Goal: Task Accomplishment & Management: Manage account settings

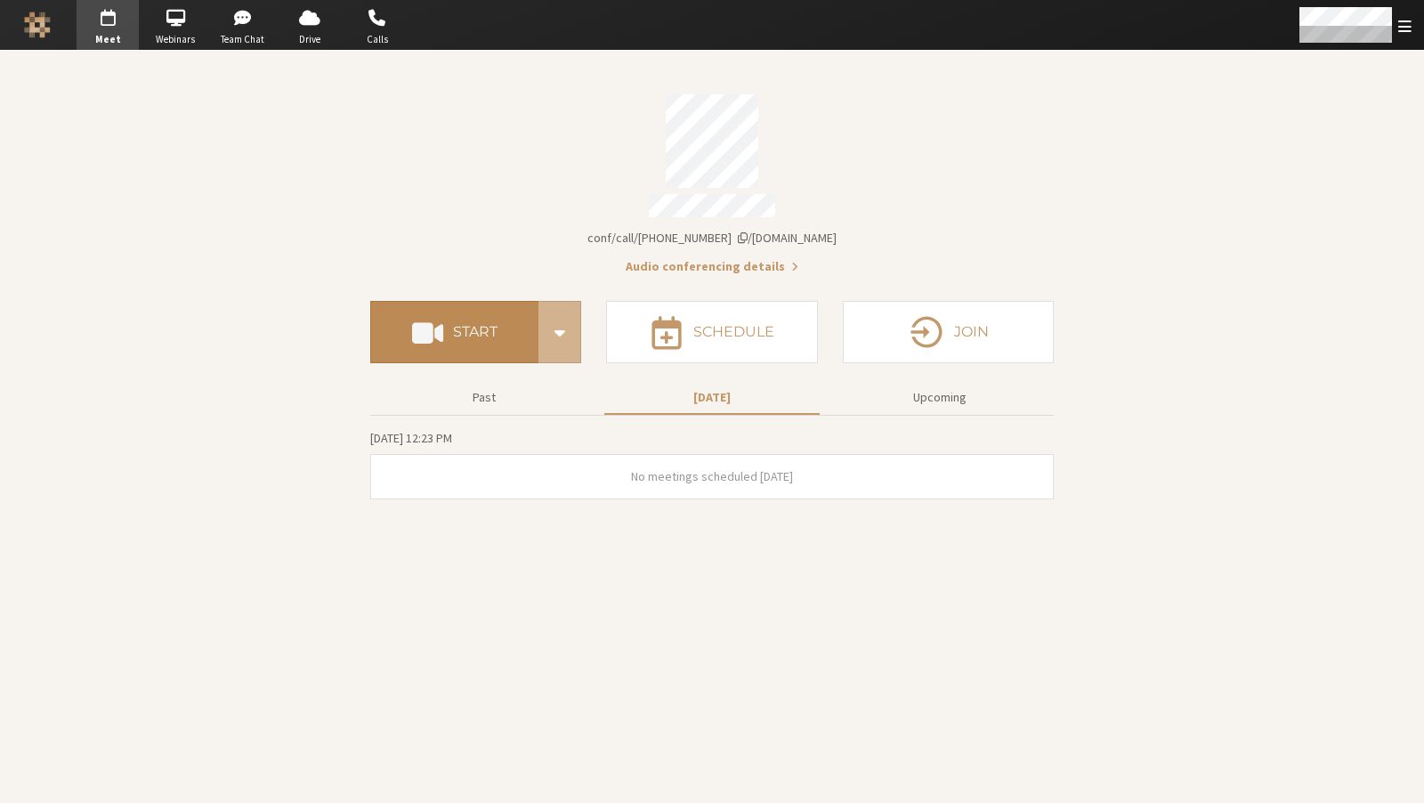
click at [460, 325] on h4 "Start" at bounding box center [475, 332] width 45 height 14
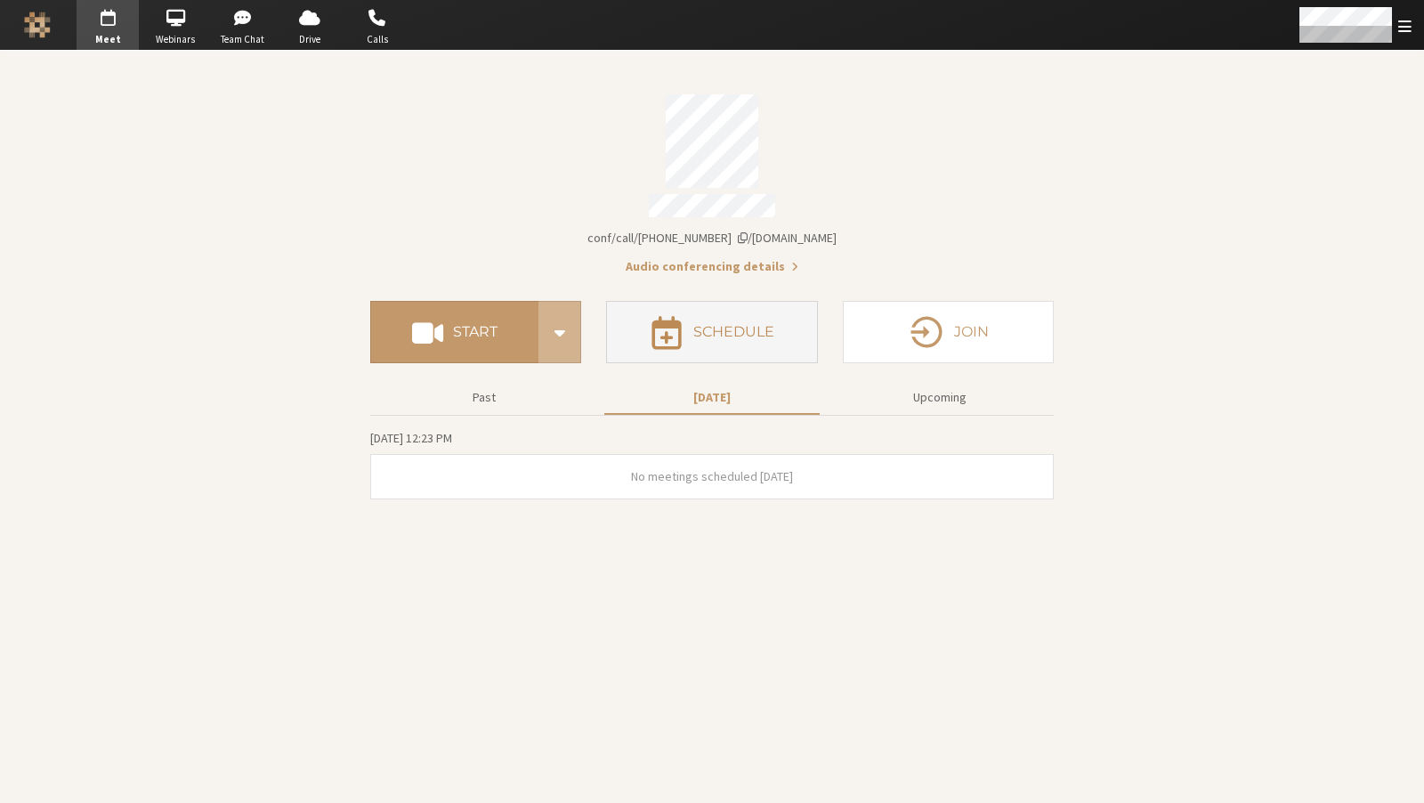
click at [672, 327] on span "button" at bounding box center [667, 331] width 34 height 38
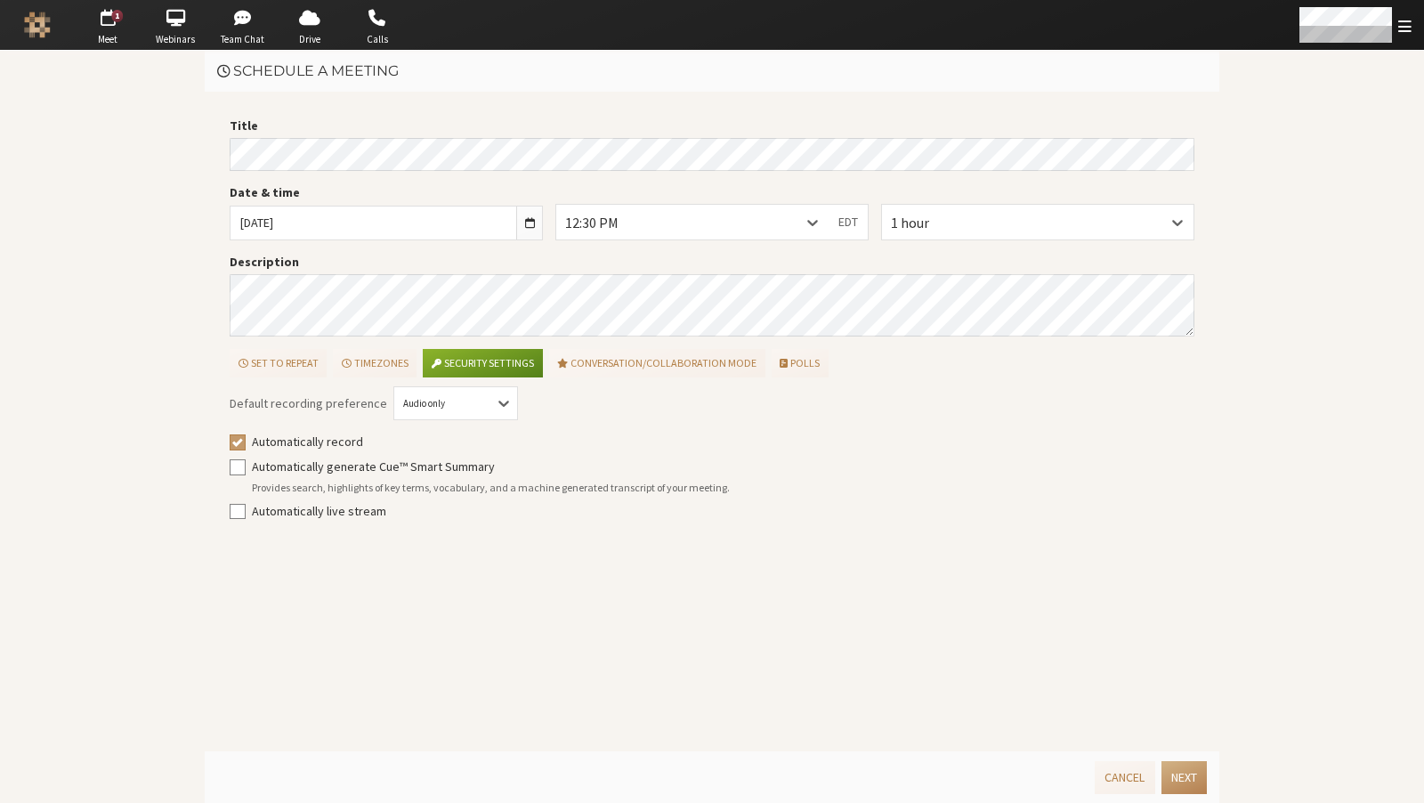
click at [307, 464] on label "Automatically generate Cue™ Smart Summary" at bounding box center [724, 467] width 944 height 19
click at [246, 464] on input "Automatically generate Cue™ Smart Summary" at bounding box center [238, 467] width 16 height 18
checkbox input "true"
click at [307, 517] on label "Automatically live stream" at bounding box center [724, 511] width 944 height 19
click at [246, 517] on input "Automatically live stream" at bounding box center [238, 511] width 16 height 18
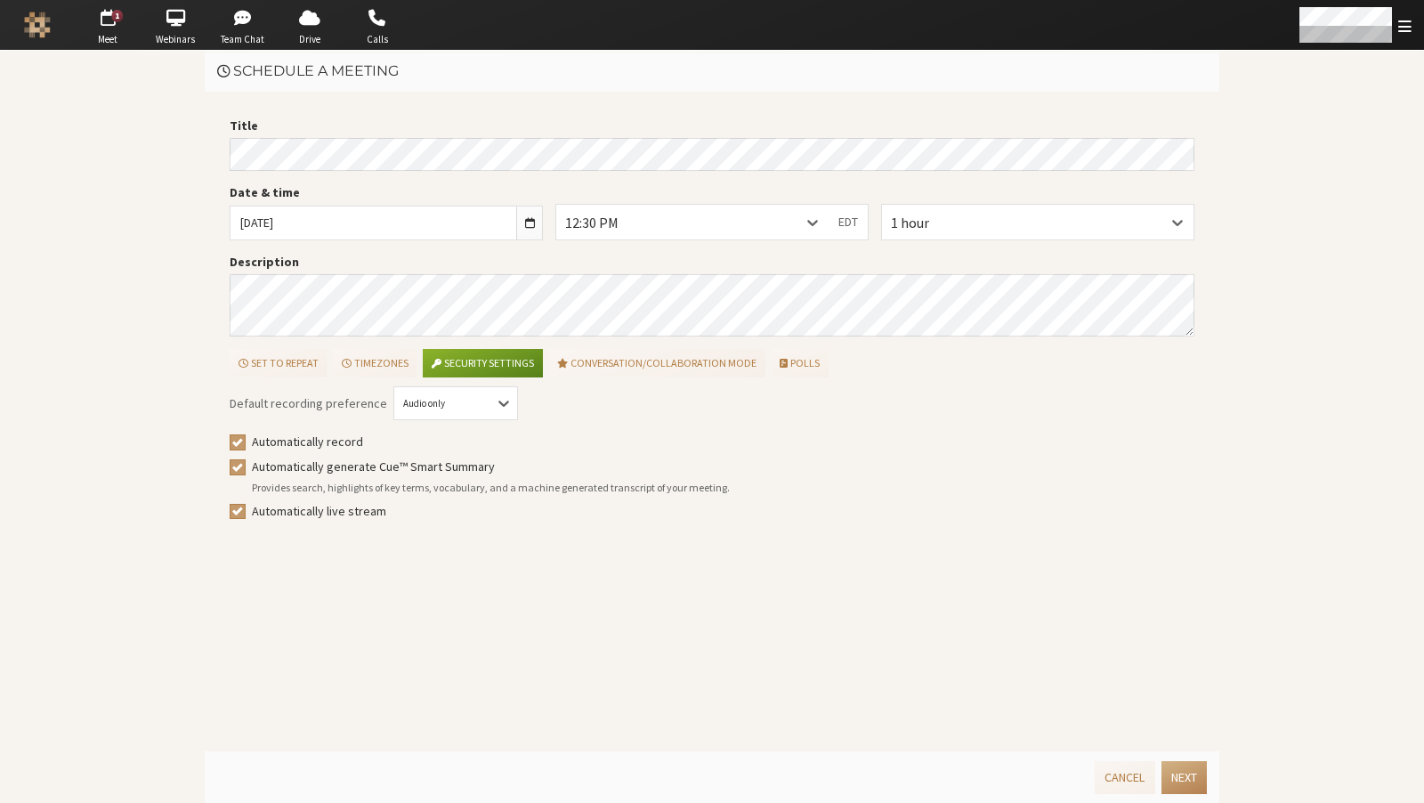
click at [330, 508] on label "Automatically live stream" at bounding box center [724, 511] width 944 height 19
click at [246, 508] on input "Automatically live stream" at bounding box center [238, 511] width 16 height 18
checkbox input "false"
click at [1171, 784] on button "Next" at bounding box center [1184, 777] width 45 height 33
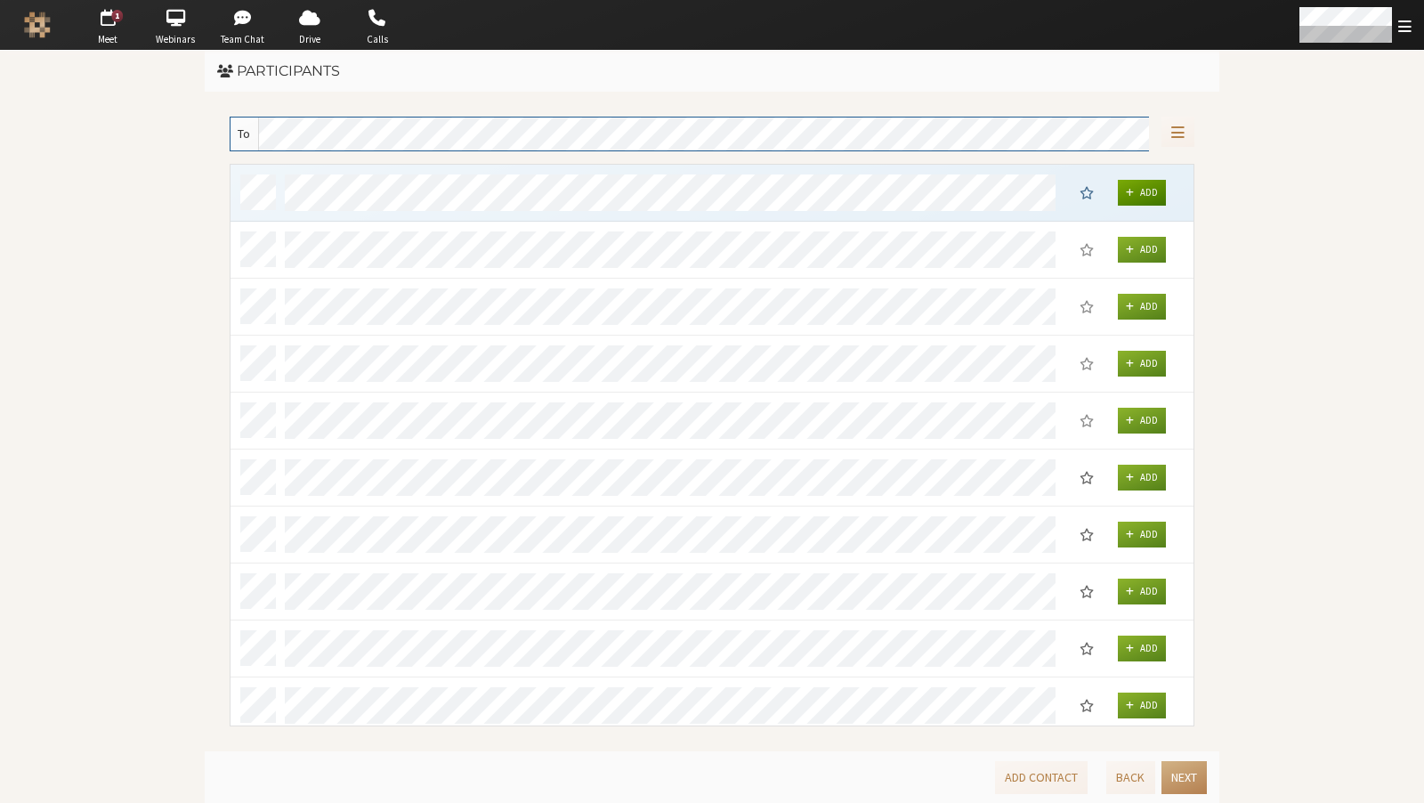
click at [1132, 180] on button "Add" at bounding box center [1142, 193] width 48 height 26
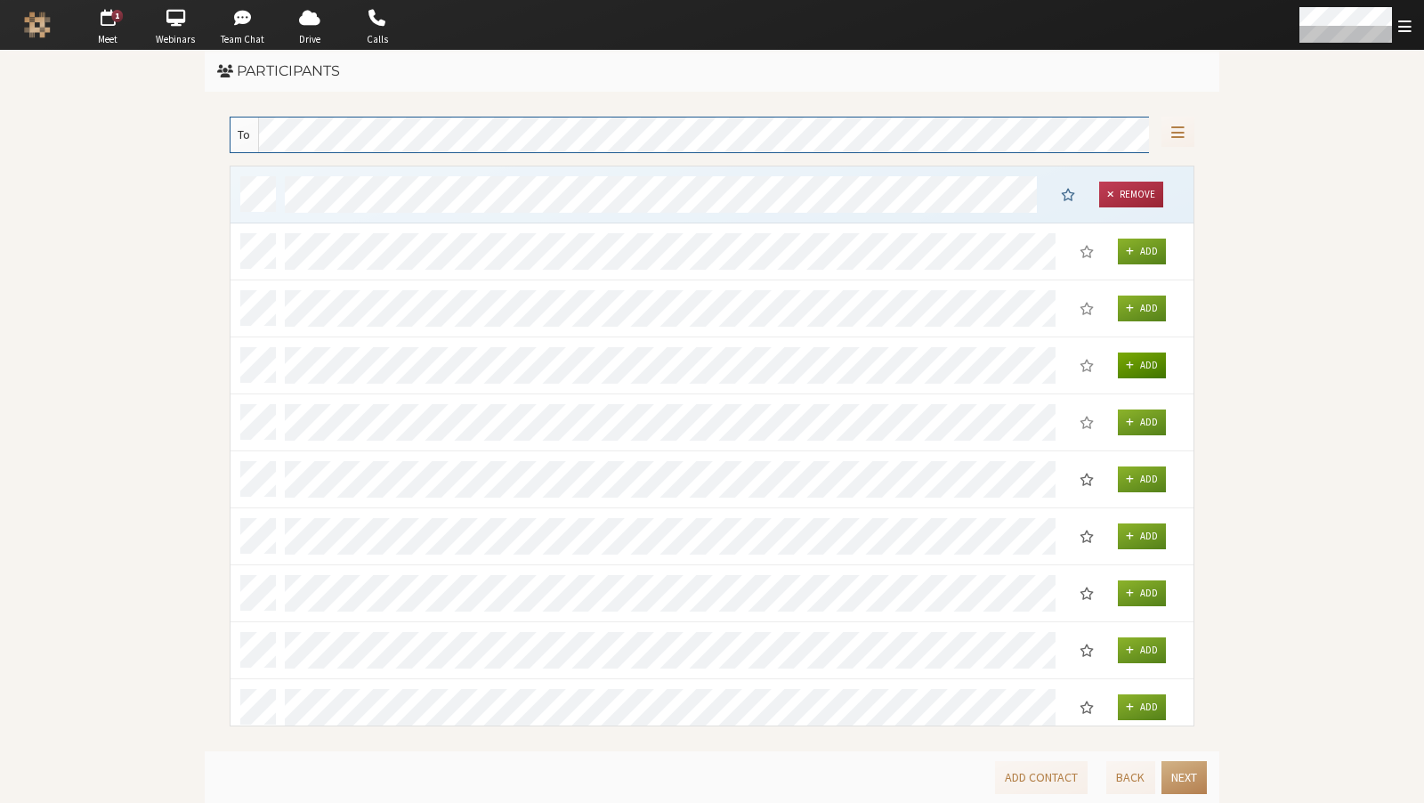
click at [1137, 359] on button "Add" at bounding box center [1142, 366] width 48 height 26
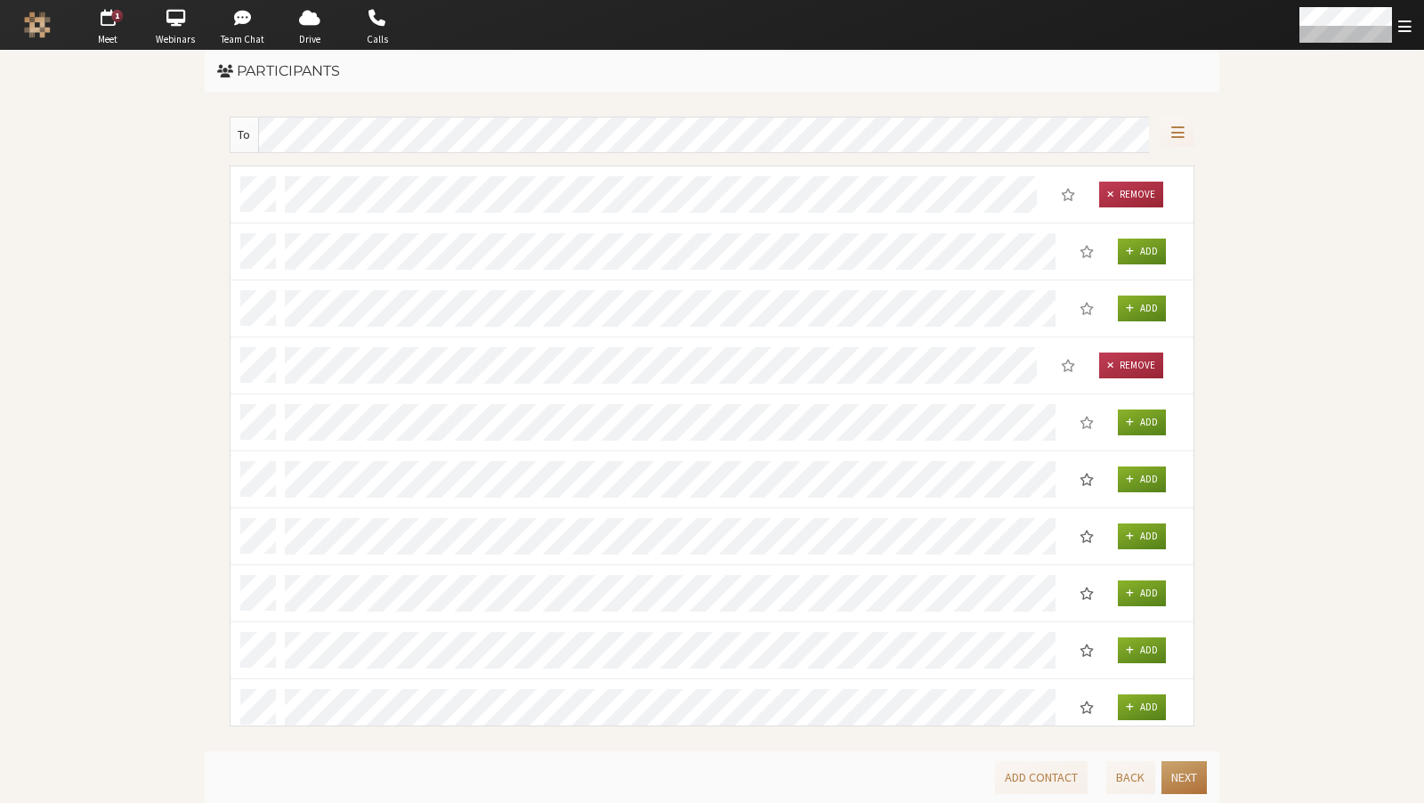
click at [1179, 793] on button "Next" at bounding box center [1184, 777] width 45 height 33
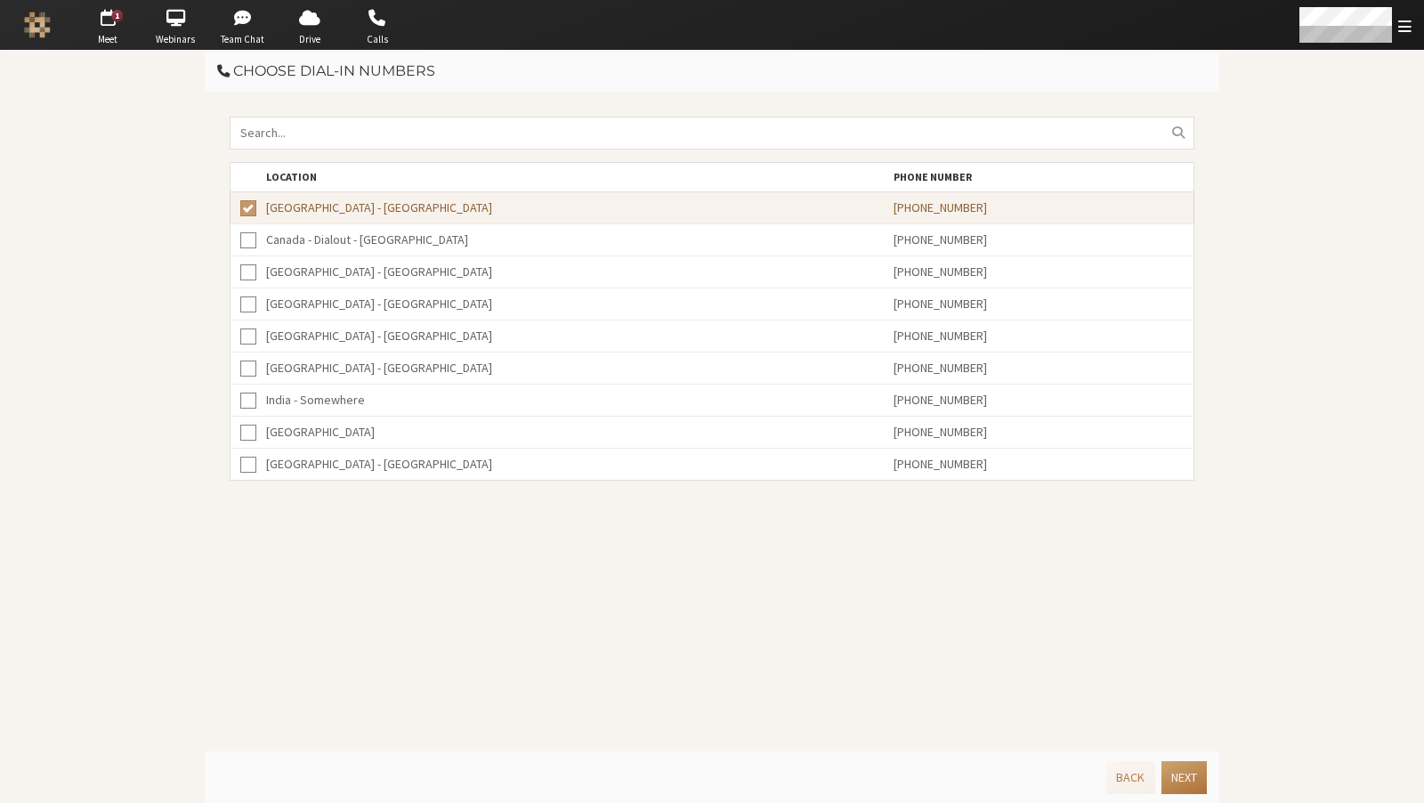
click at [1176, 773] on button "Next" at bounding box center [1184, 777] width 45 height 33
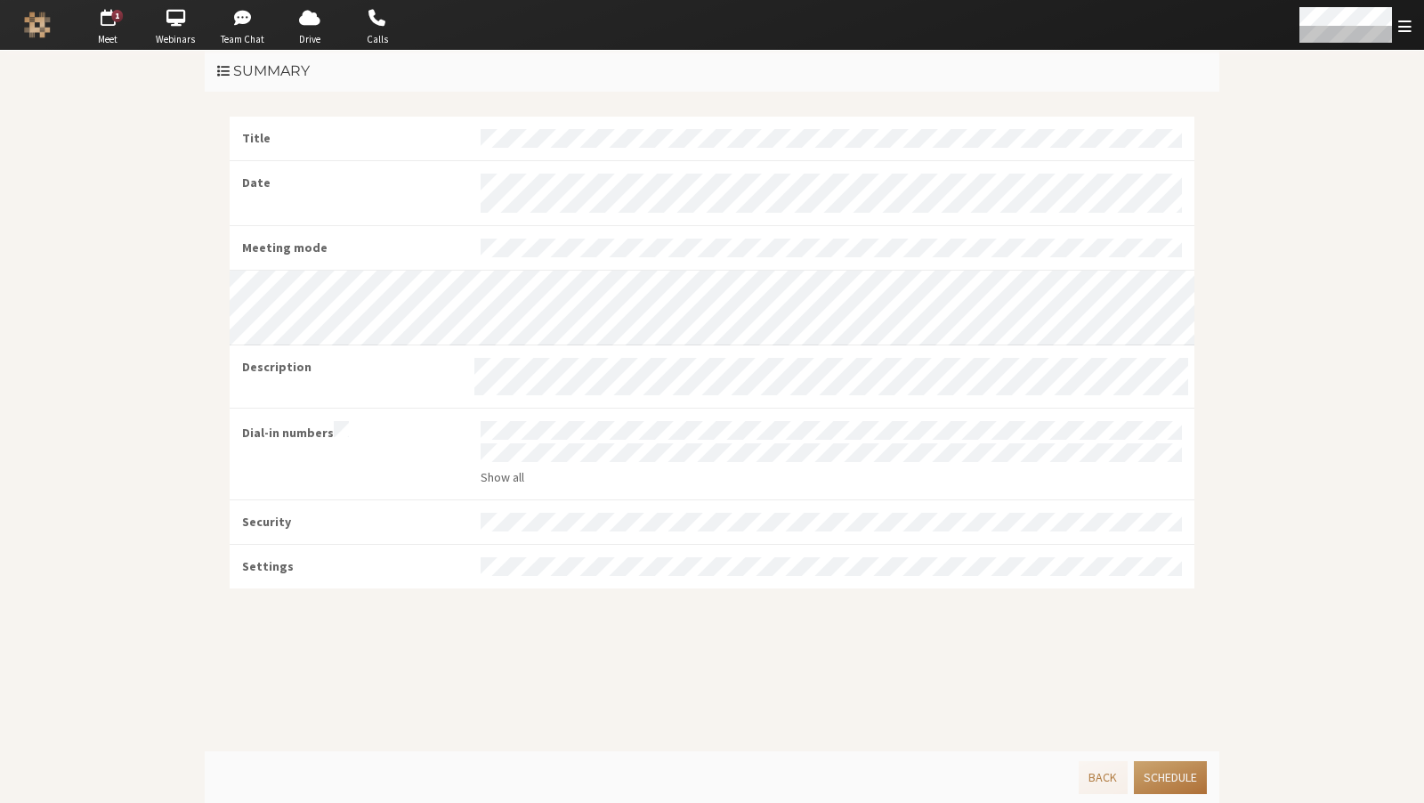
click at [1166, 787] on button "Schedule" at bounding box center [1170, 777] width 73 height 33
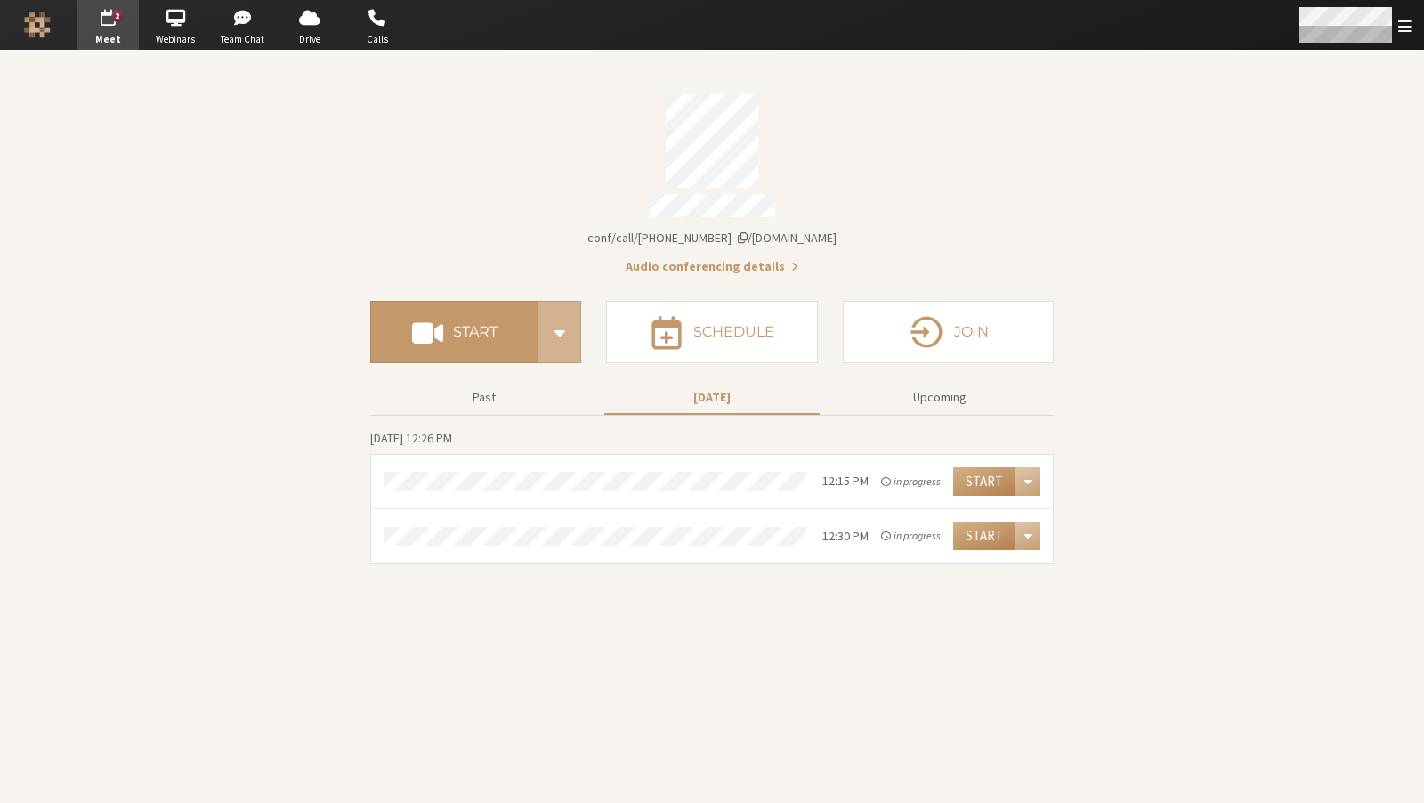
click at [1408, 25] on span "Open menu" at bounding box center [1405, 26] width 13 height 17
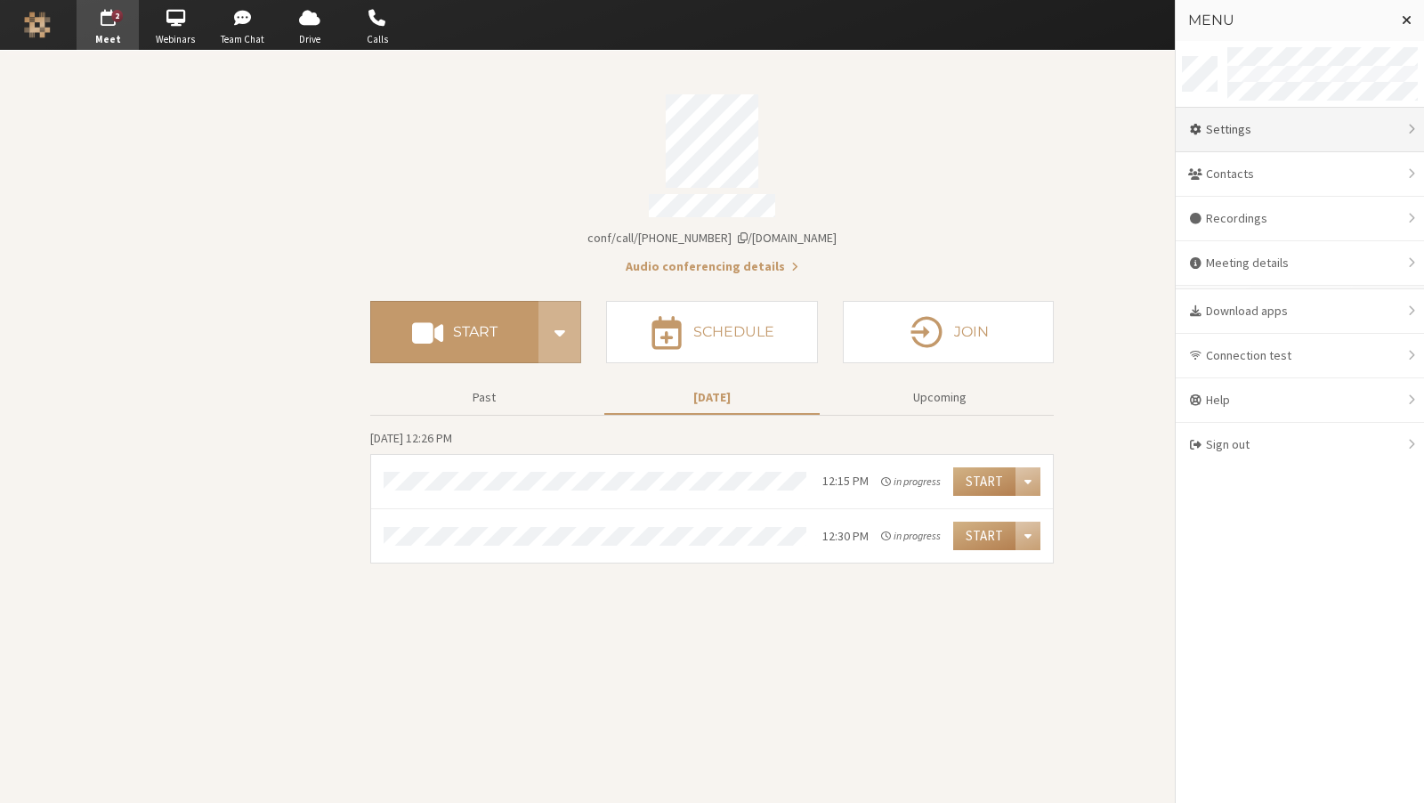
click at [1242, 122] on div "Settings" at bounding box center [1300, 130] width 248 height 45
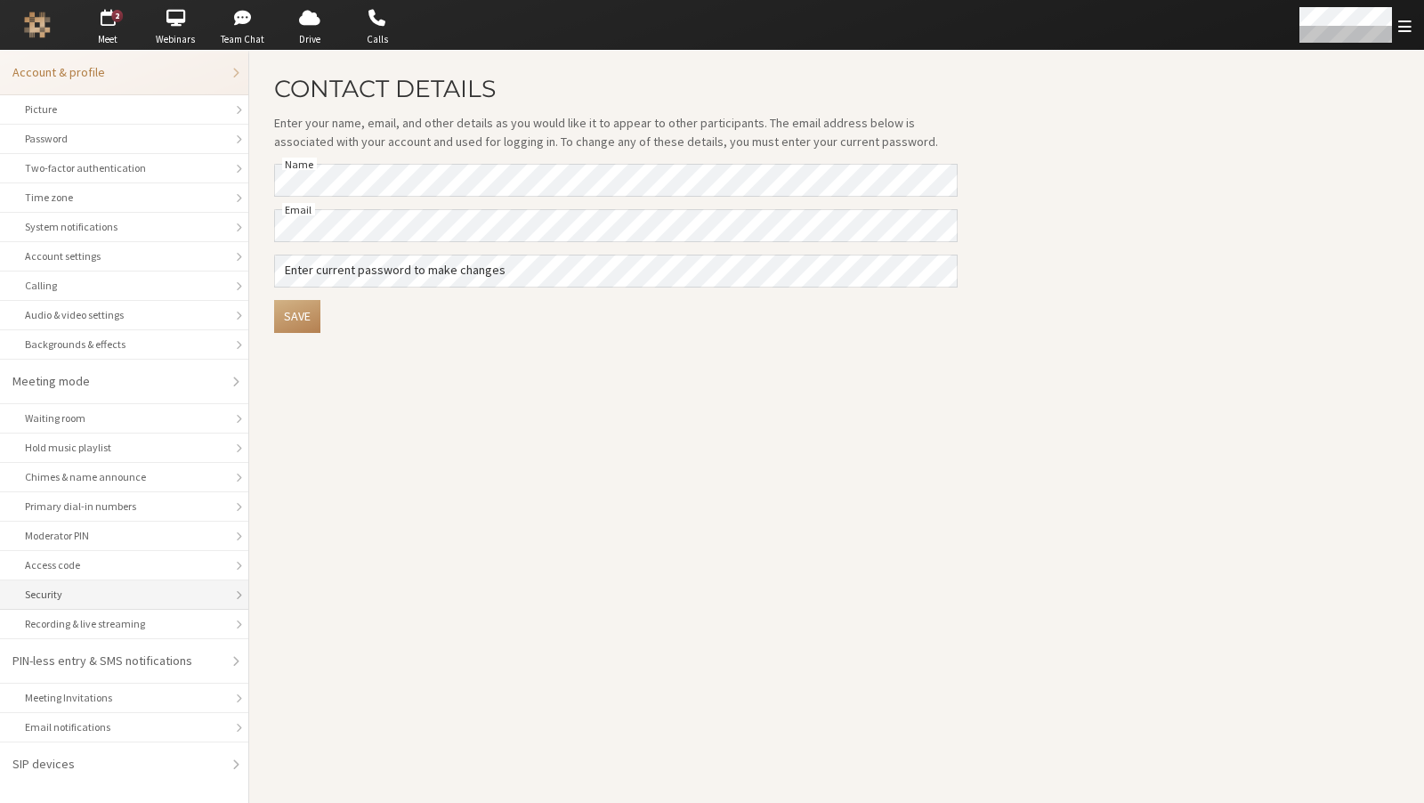
click at [131, 603] on div "Security" at bounding box center [124, 595] width 199 height 16
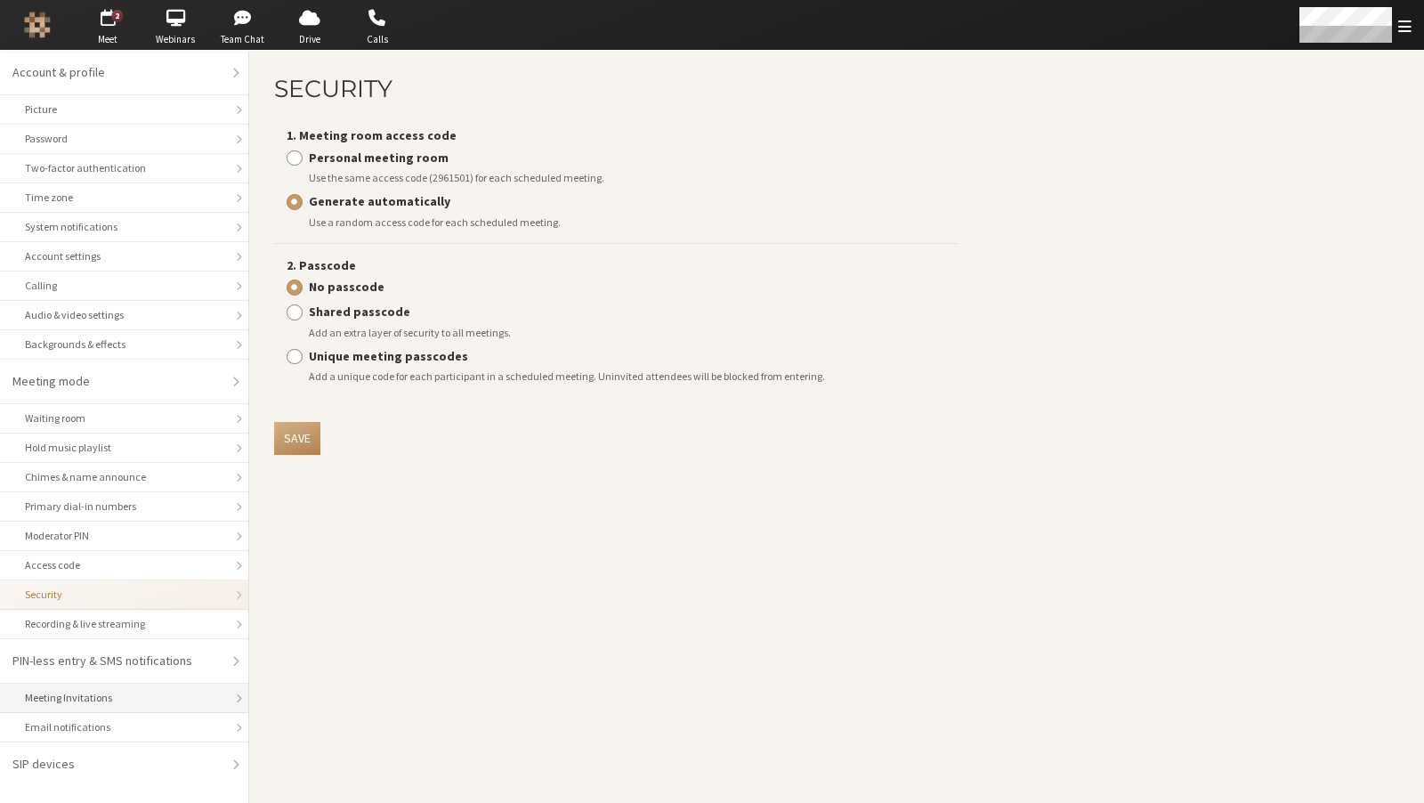
click at [149, 704] on div "Meeting Invitations" at bounding box center [124, 698] width 199 height 16
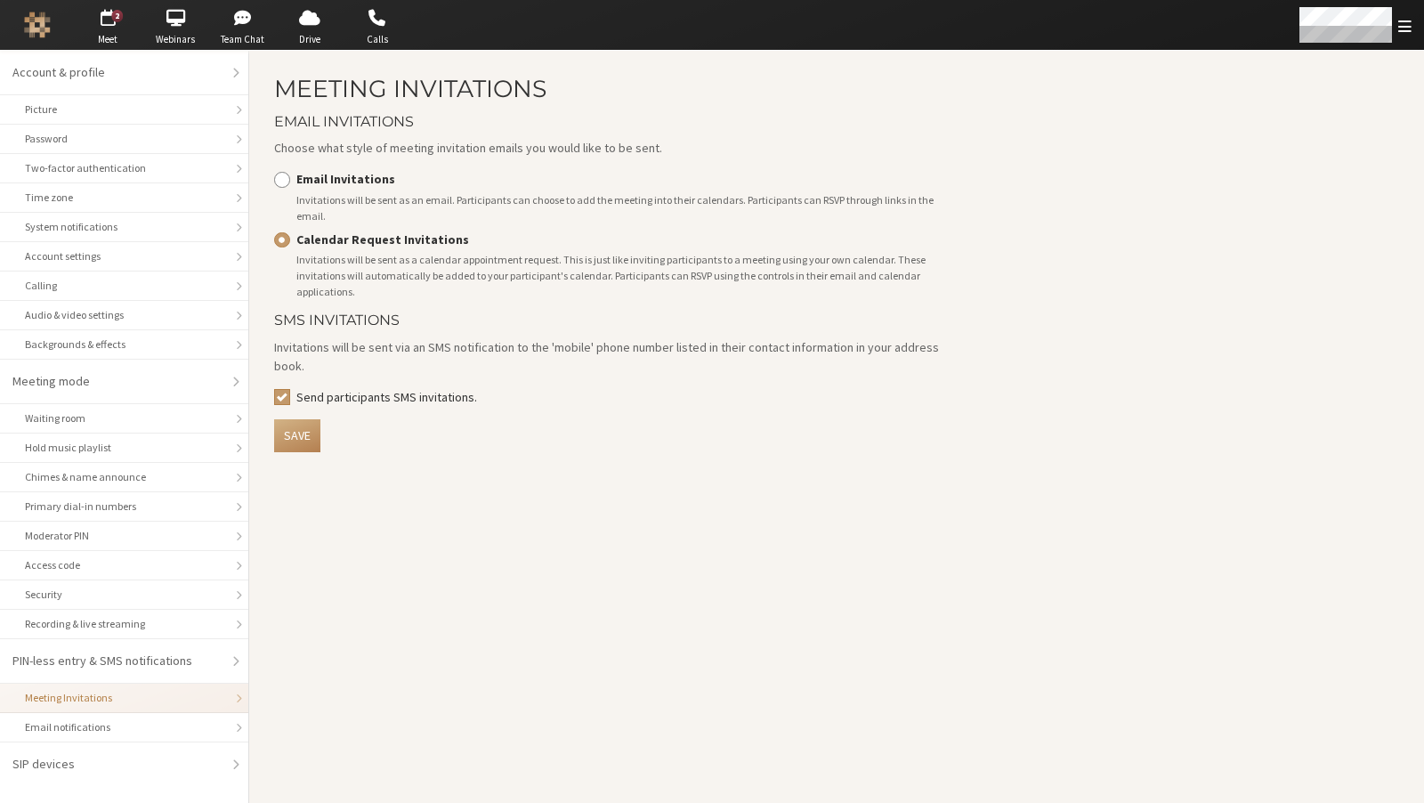
click at [352, 179] on strong "Email Invitations" at bounding box center [345, 179] width 99 height 16
click at [290, 179] on input "Email Invitations" at bounding box center [282, 179] width 16 height 18
radio input "true"
click at [167, 732] on li "Email notifications" at bounding box center [124, 727] width 248 height 29
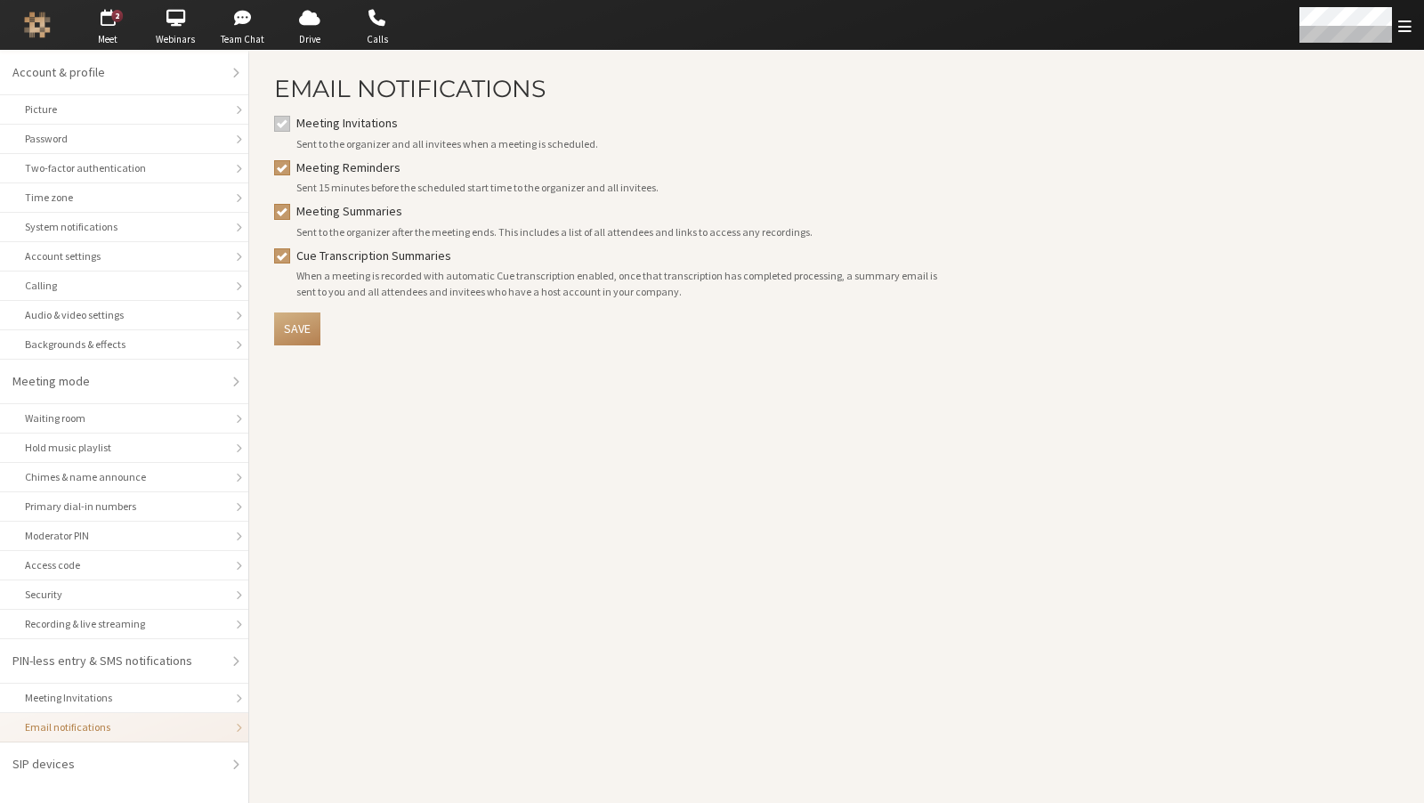
click at [321, 159] on label "Meeting Reminders" at bounding box center [627, 167] width 662 height 19
click at [290, 159] on input "Meeting Reminders" at bounding box center [282, 167] width 16 height 18
click at [321, 161] on label "Meeting Reminders" at bounding box center [627, 167] width 662 height 19
click at [290, 161] on input "Meeting Reminders" at bounding box center [282, 167] width 16 height 18
checkbox input "true"
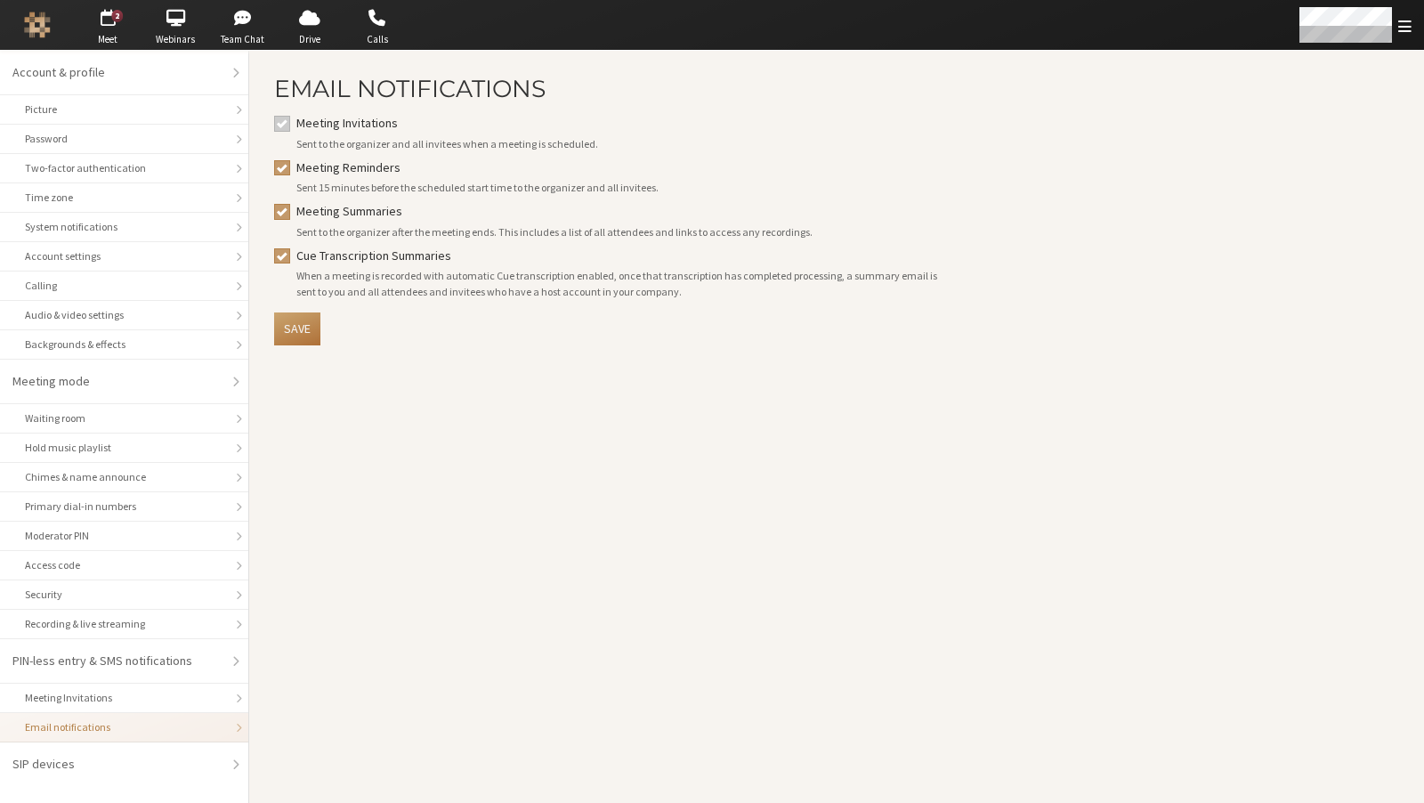
click at [299, 328] on button "Save" at bounding box center [297, 328] width 46 height 33
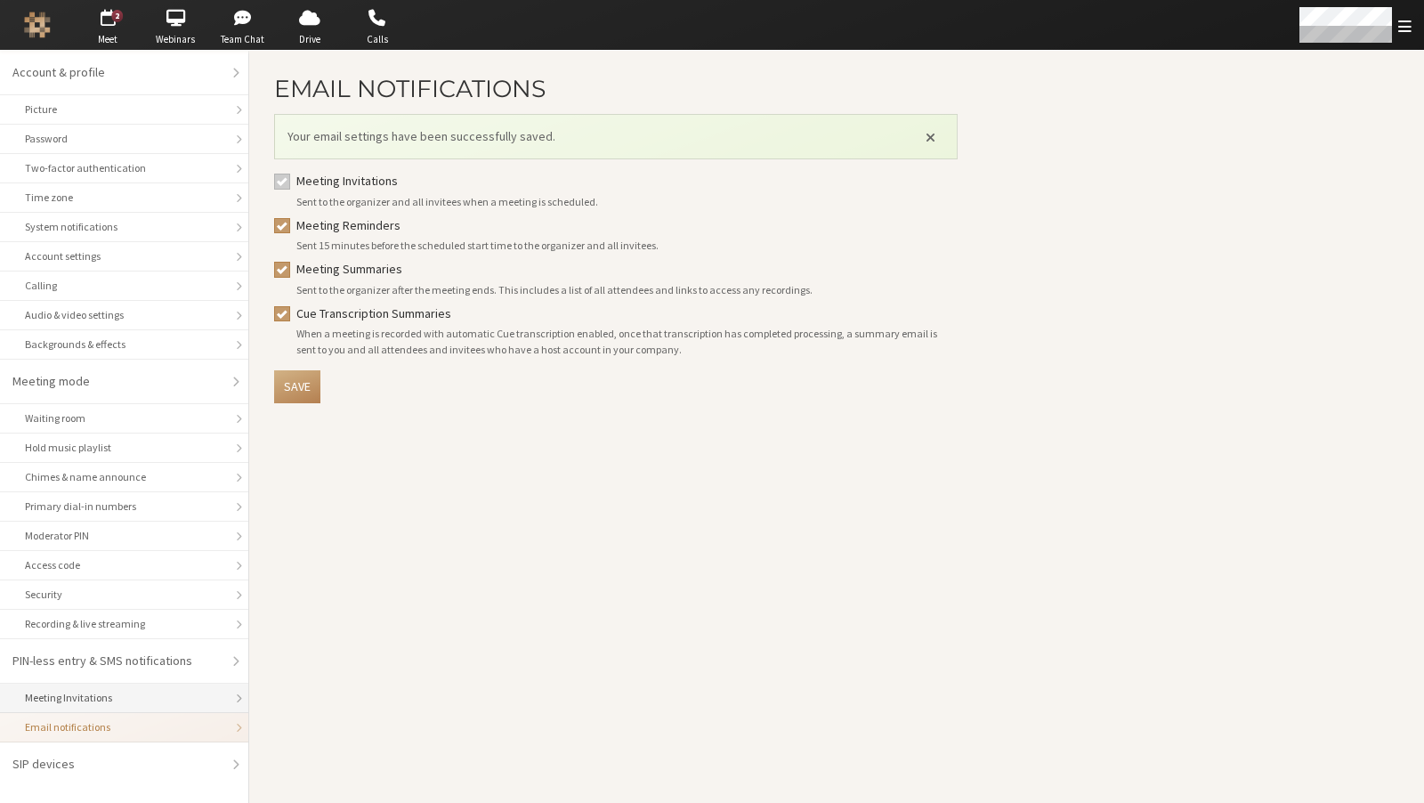
click at [98, 702] on li "Meeting Invitations" at bounding box center [124, 698] width 248 height 29
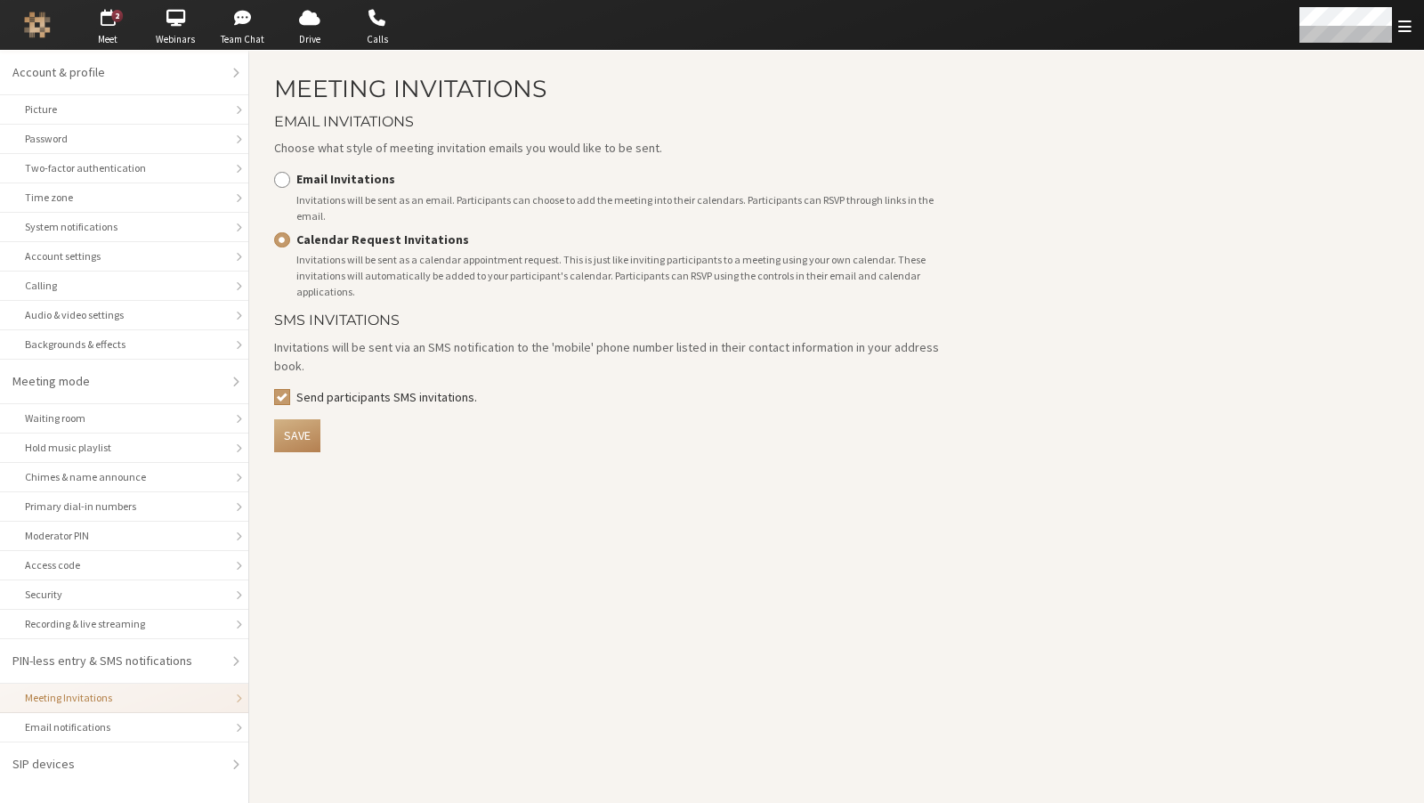
click at [329, 183] on strong "Email Invitations" at bounding box center [345, 179] width 99 height 16
click at [290, 183] on input "Email Invitations" at bounding box center [282, 179] width 16 height 18
radio input "true"
click at [288, 440] on button "Save" at bounding box center [297, 435] width 46 height 33
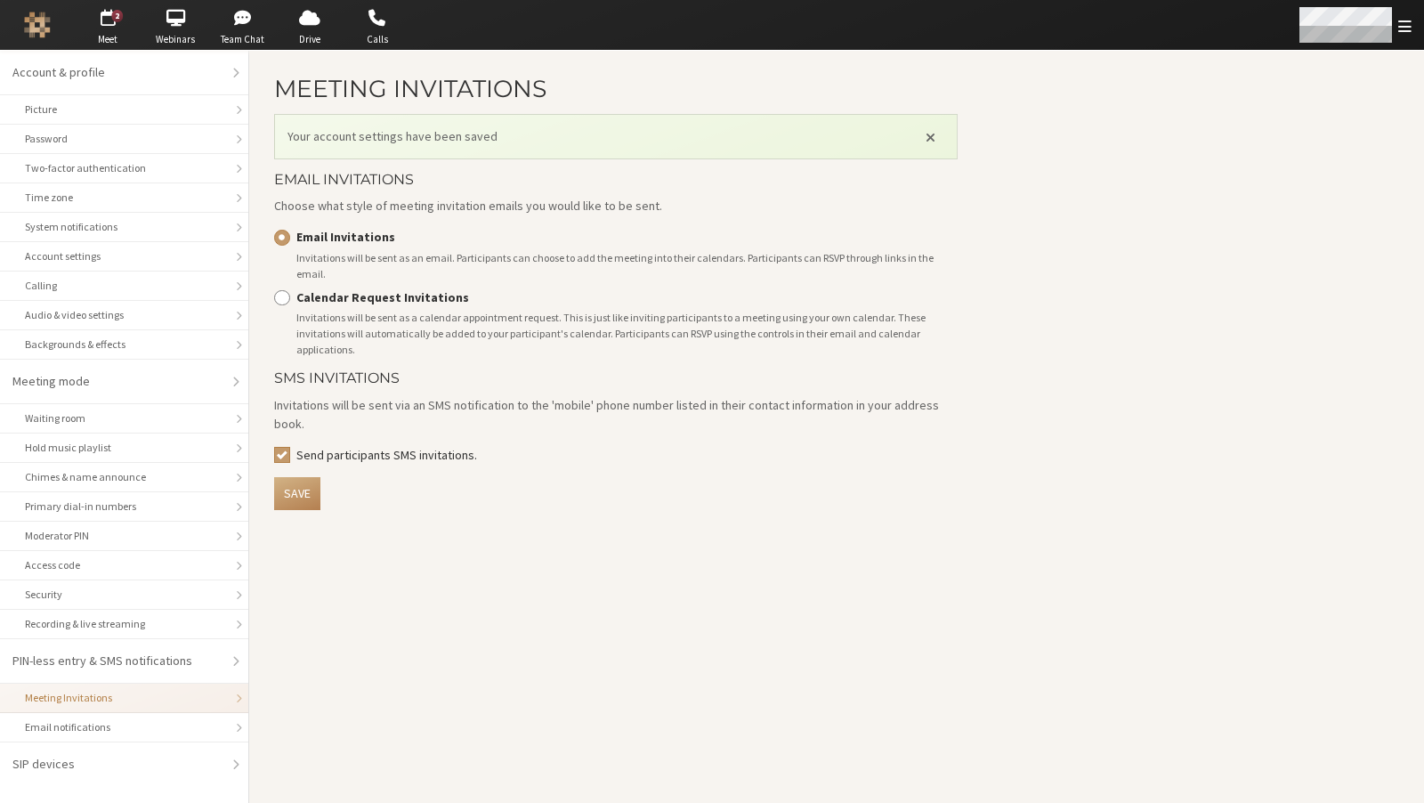
click at [1396, 25] on div "Open menu" at bounding box center [1355, 25] width 140 height 50
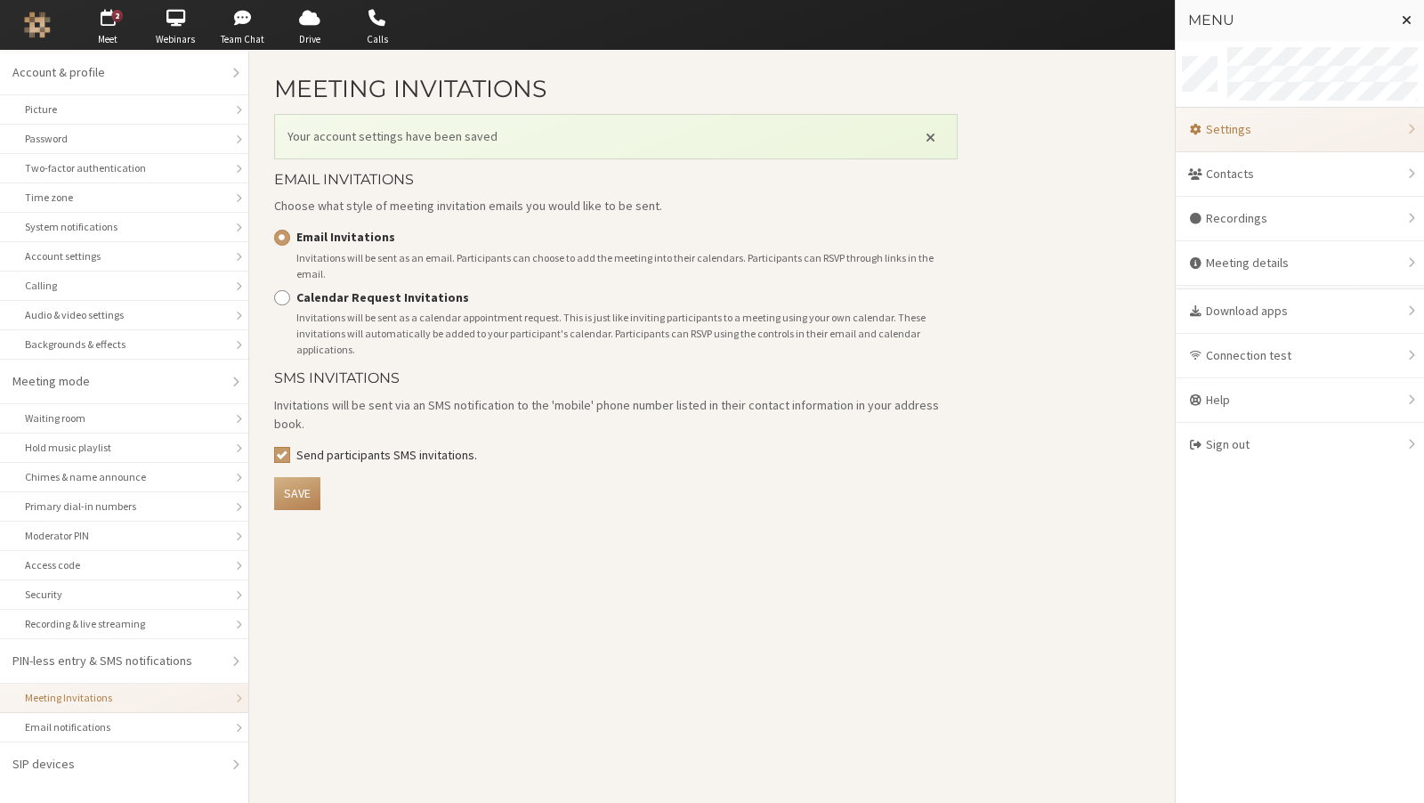
click at [1069, 150] on main "Meeting Invitations Your account settings have been saved Email Invitations Cho…" at bounding box center [836, 427] width 1175 height 752
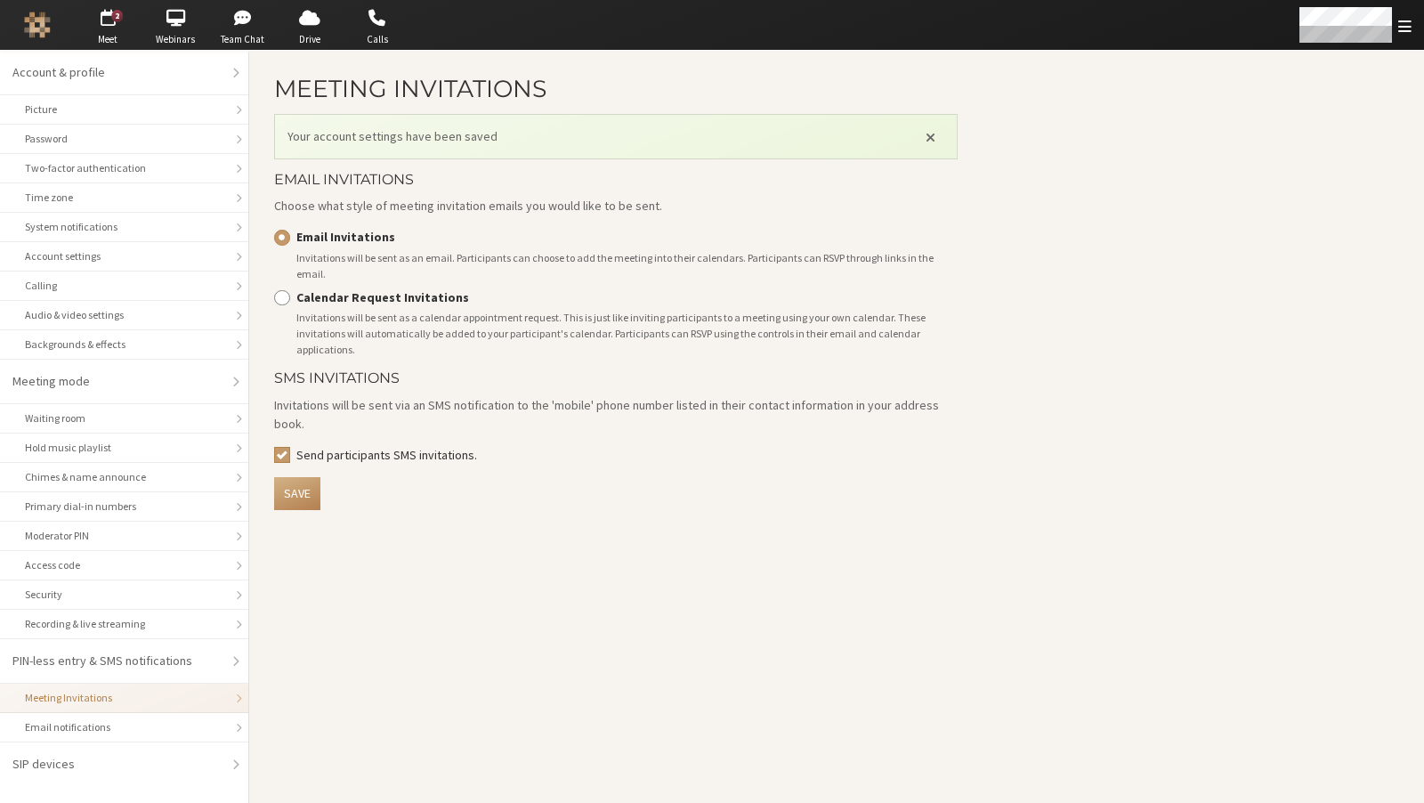
click at [0, 40] on li at bounding box center [37, 25] width 75 height 50
click at [43, 22] on img "Logo" at bounding box center [37, 25] width 27 height 27
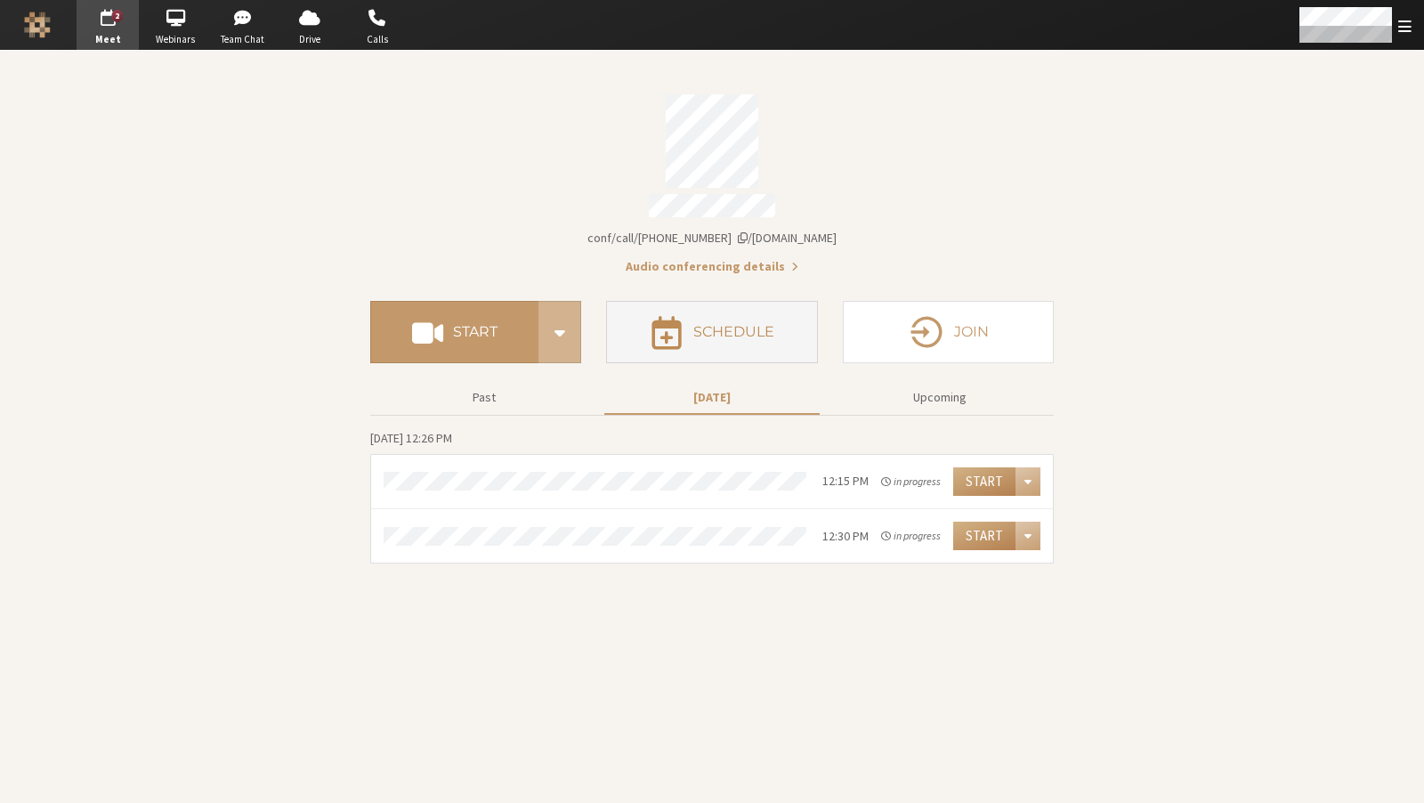
click at [799, 328] on button "Schedule" at bounding box center [711, 332] width 211 height 62
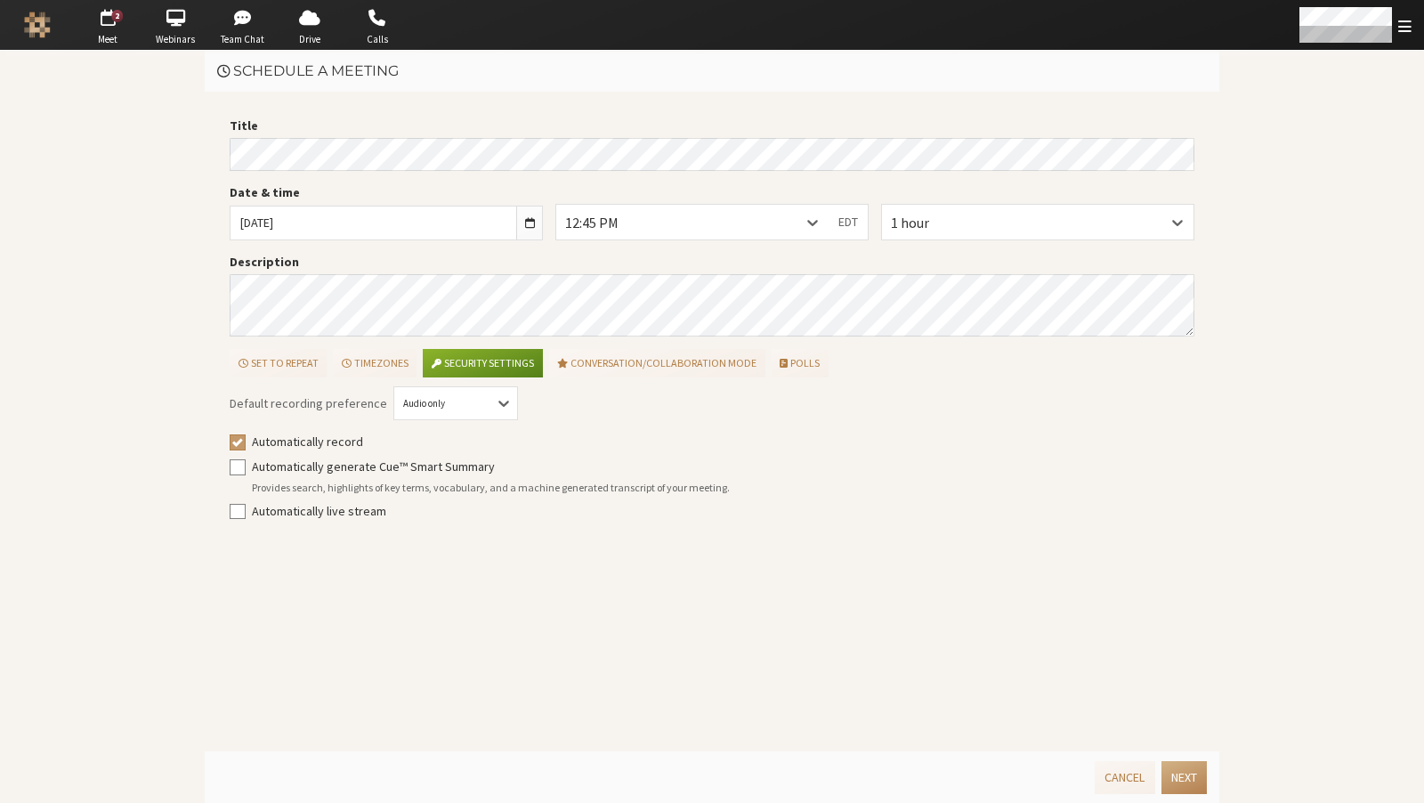
click at [337, 336] on div "Title Date & time [DATE] 12:45 PM EDT 1 hour Description Set to repeat Timezone…" at bounding box center [712, 325] width 978 height 417
click at [789, 215] on div "12:45 PM" at bounding box center [692, 222] width 272 height 34
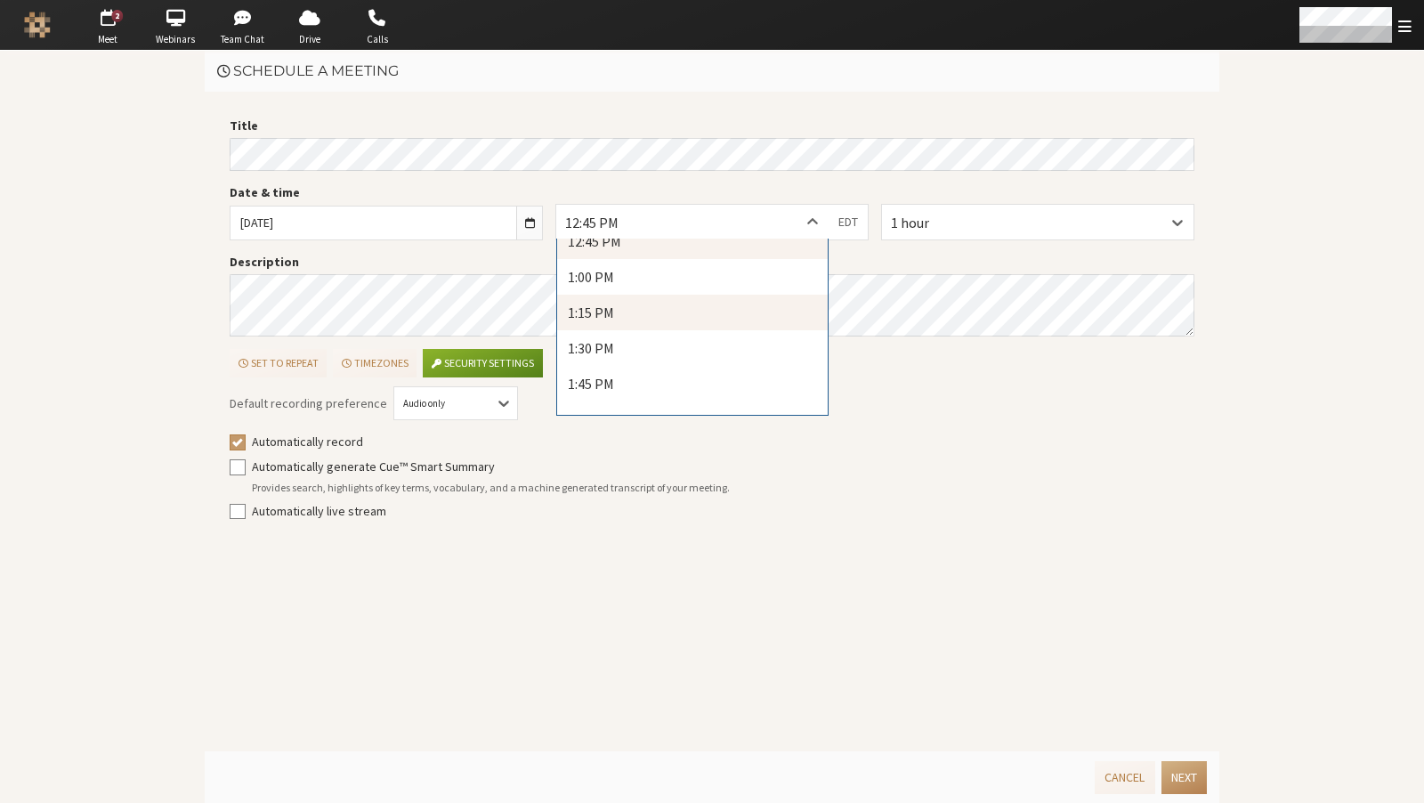
scroll to position [1830, 0]
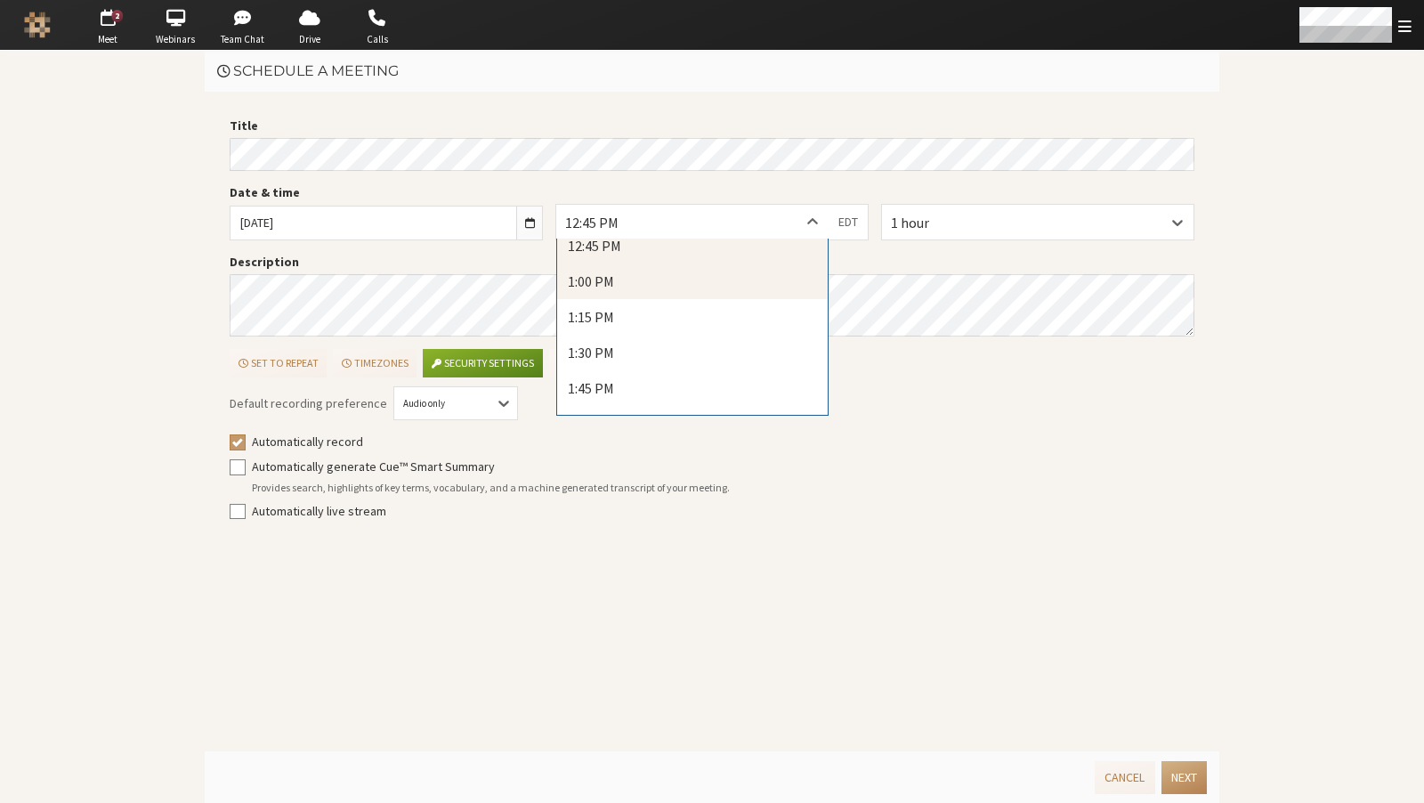
click at [637, 281] on div "1:00 PM" at bounding box center [692, 282] width 271 height 36
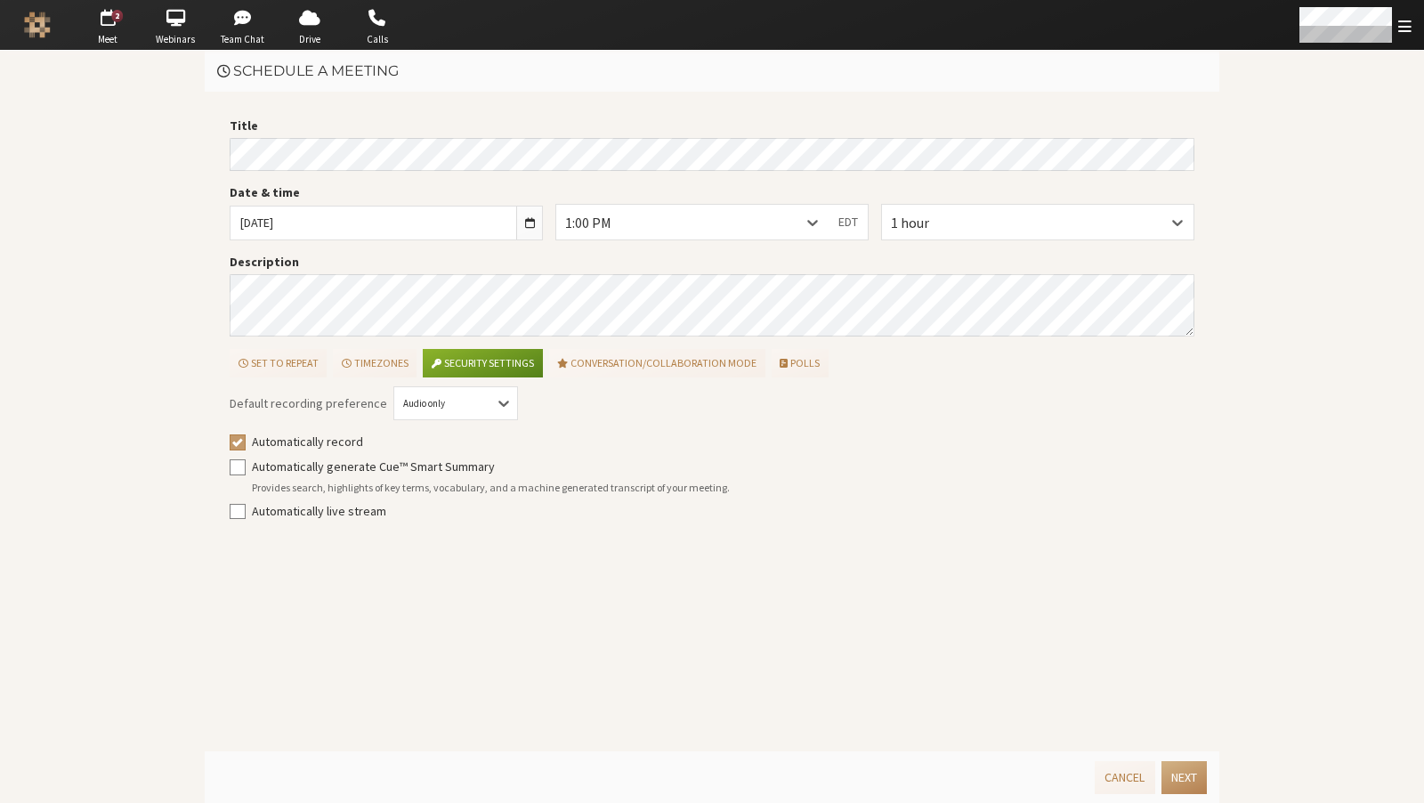
click at [457, 481] on div "Provides search, highlights of key terms, vocabulary, and a machine generated t…" at bounding box center [724, 488] width 944 height 16
click at [427, 470] on label "Automatically generate Cue™ Smart Summary" at bounding box center [724, 467] width 944 height 19
click at [246, 470] on input "Automatically generate Cue™ Smart Summary" at bounding box center [238, 467] width 16 height 18
checkbox input "true"
click at [1217, 781] on div "Cancel Next" at bounding box center [712, 777] width 1015 height 52
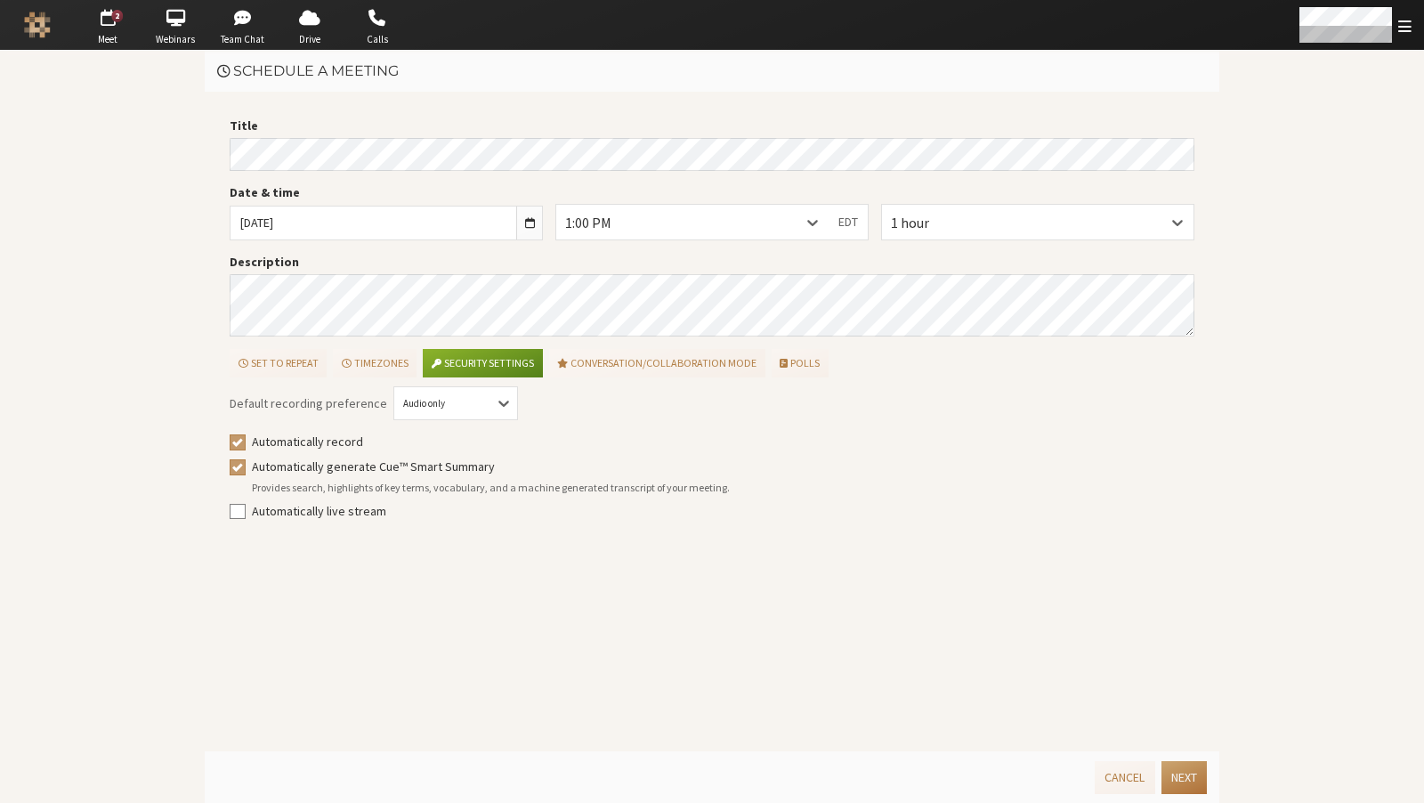
click at [1203, 778] on button "Next" at bounding box center [1184, 777] width 45 height 33
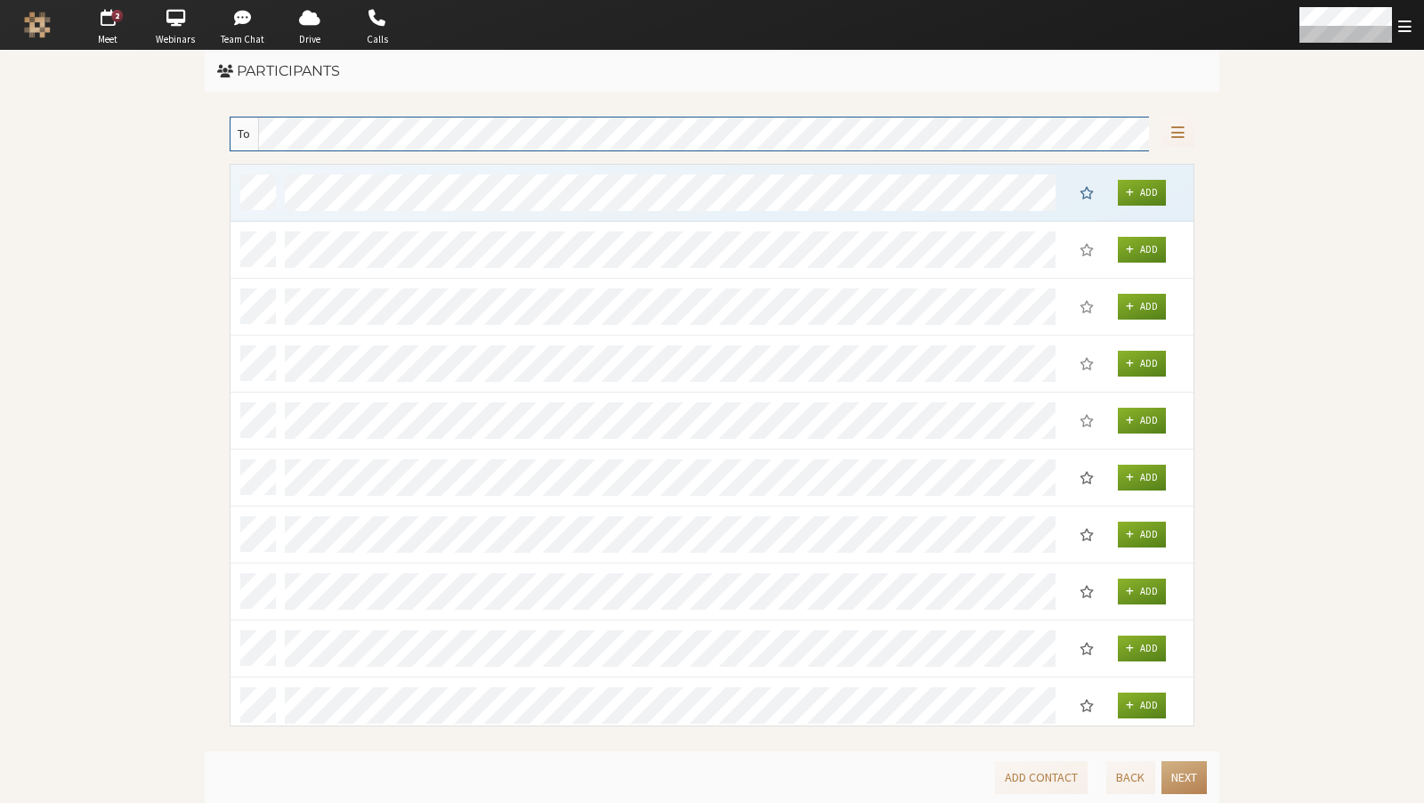
scroll to position [549, 950]
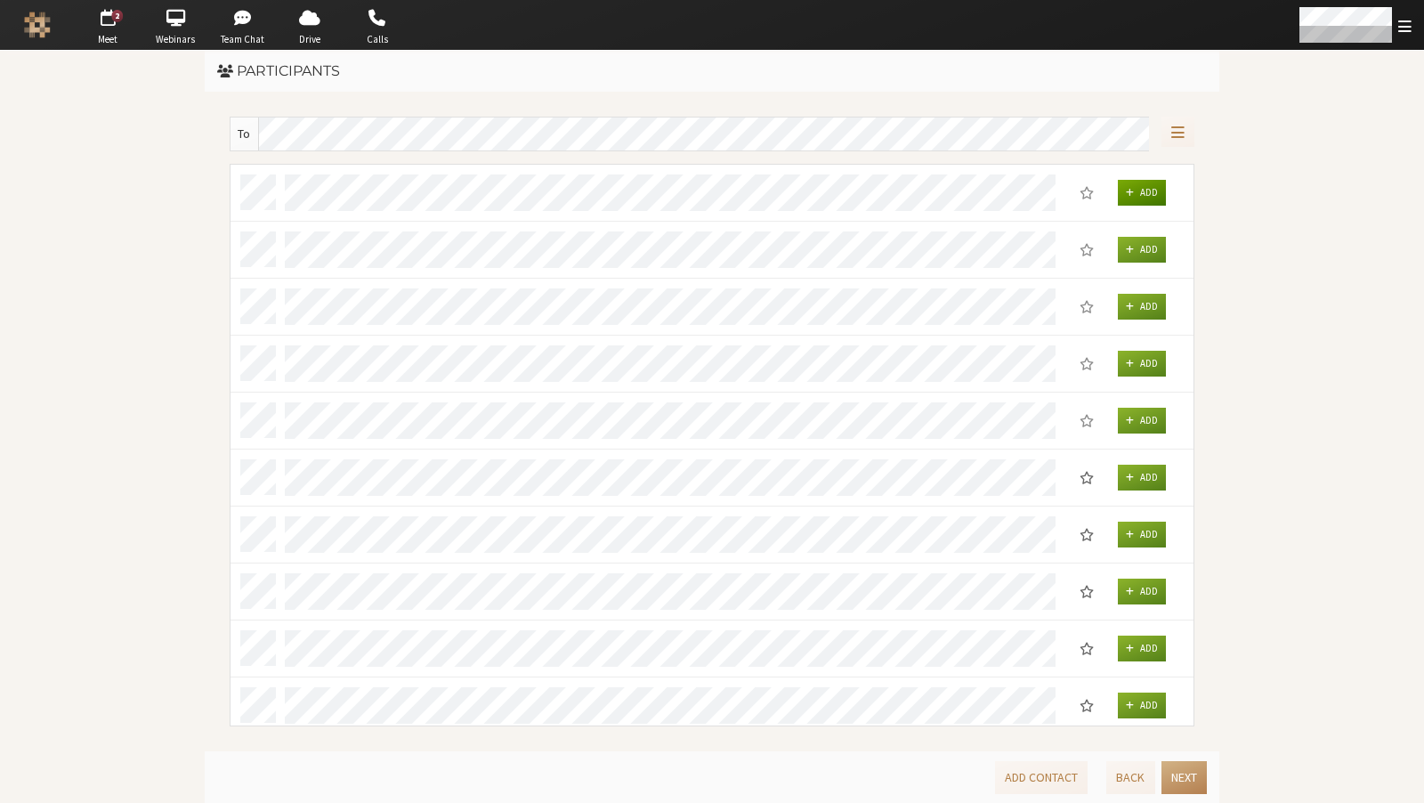
click at [1136, 193] on button "Add" at bounding box center [1142, 193] width 48 height 26
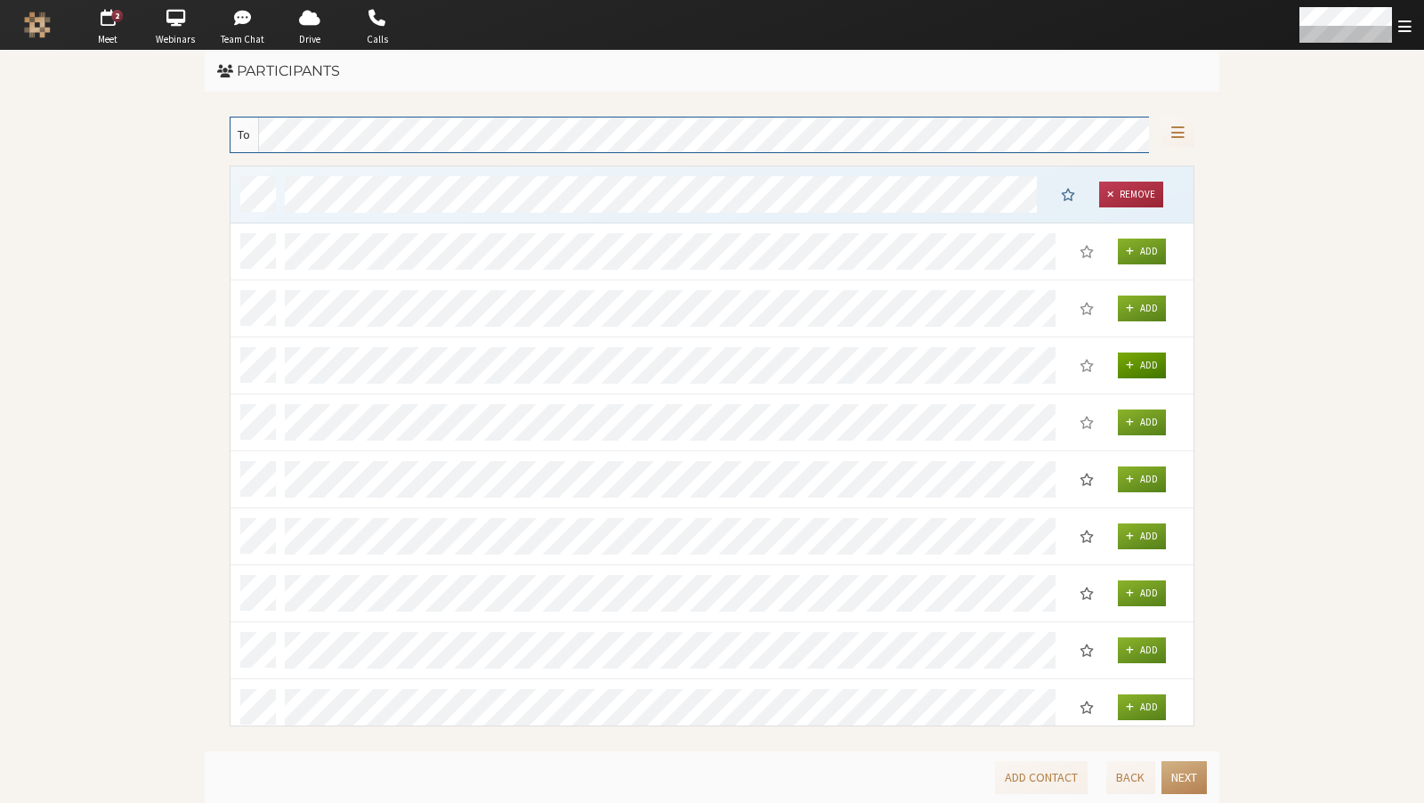
click at [1158, 361] on span "Add" at bounding box center [1149, 366] width 18 height 12
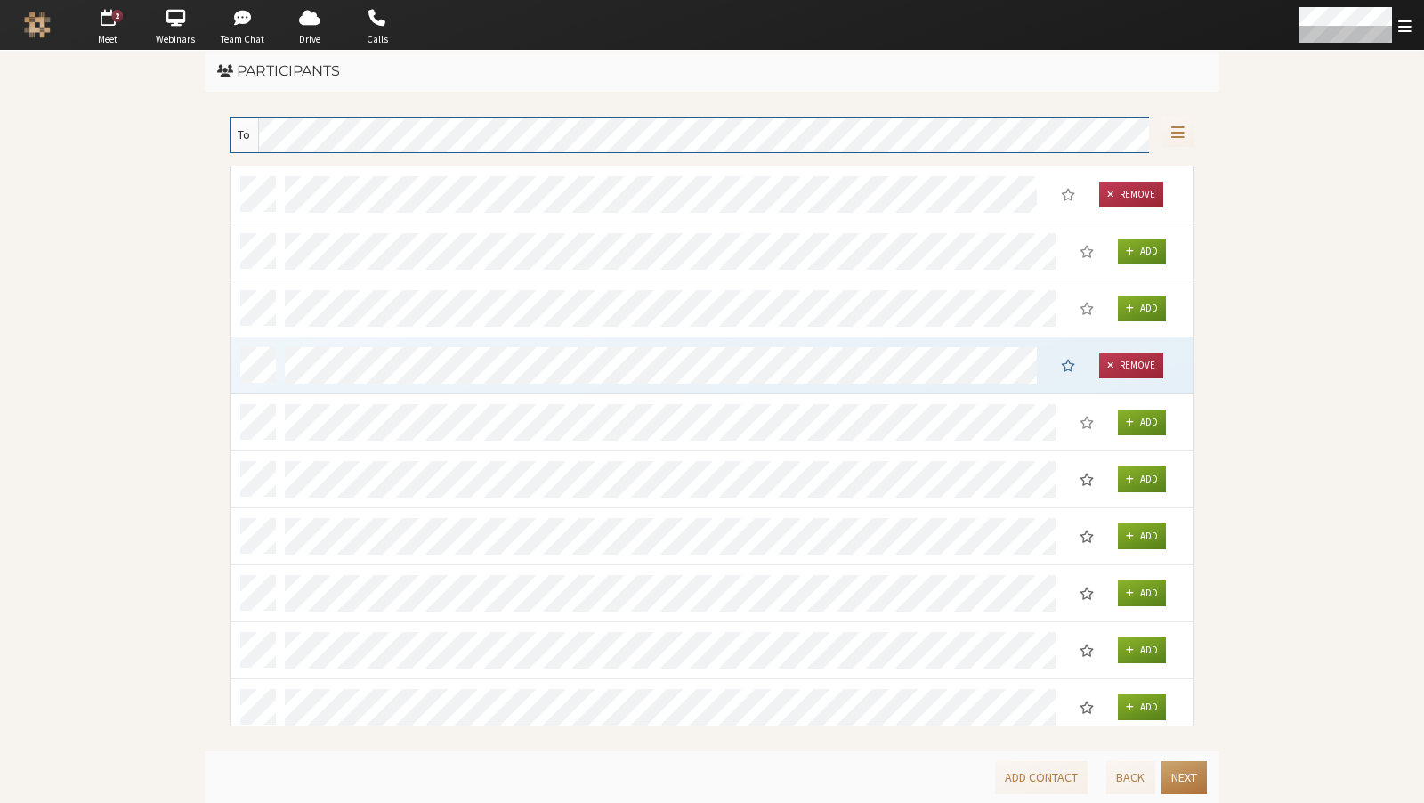
click at [1174, 784] on button "Next" at bounding box center [1184, 777] width 45 height 33
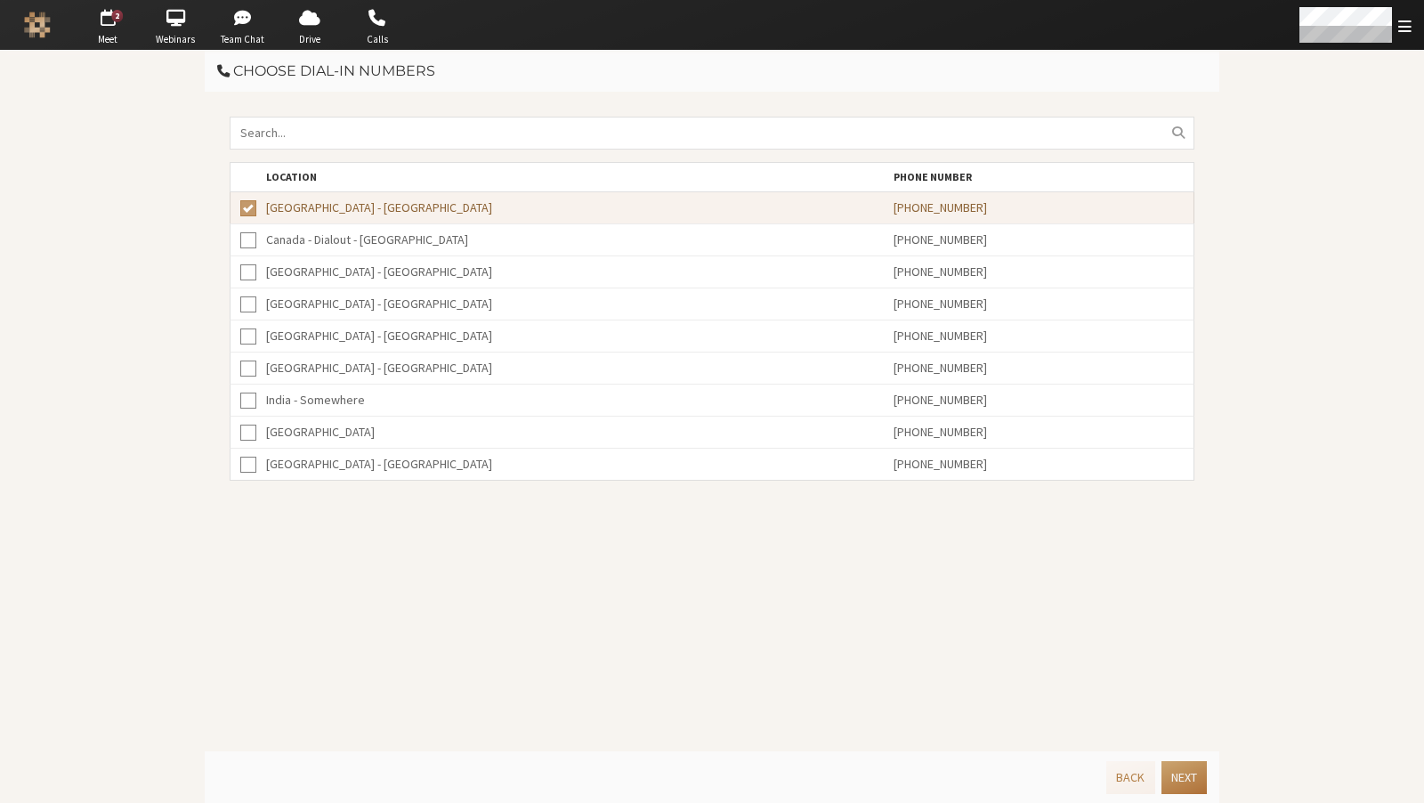
click at [1177, 785] on button "Next" at bounding box center [1184, 777] width 45 height 33
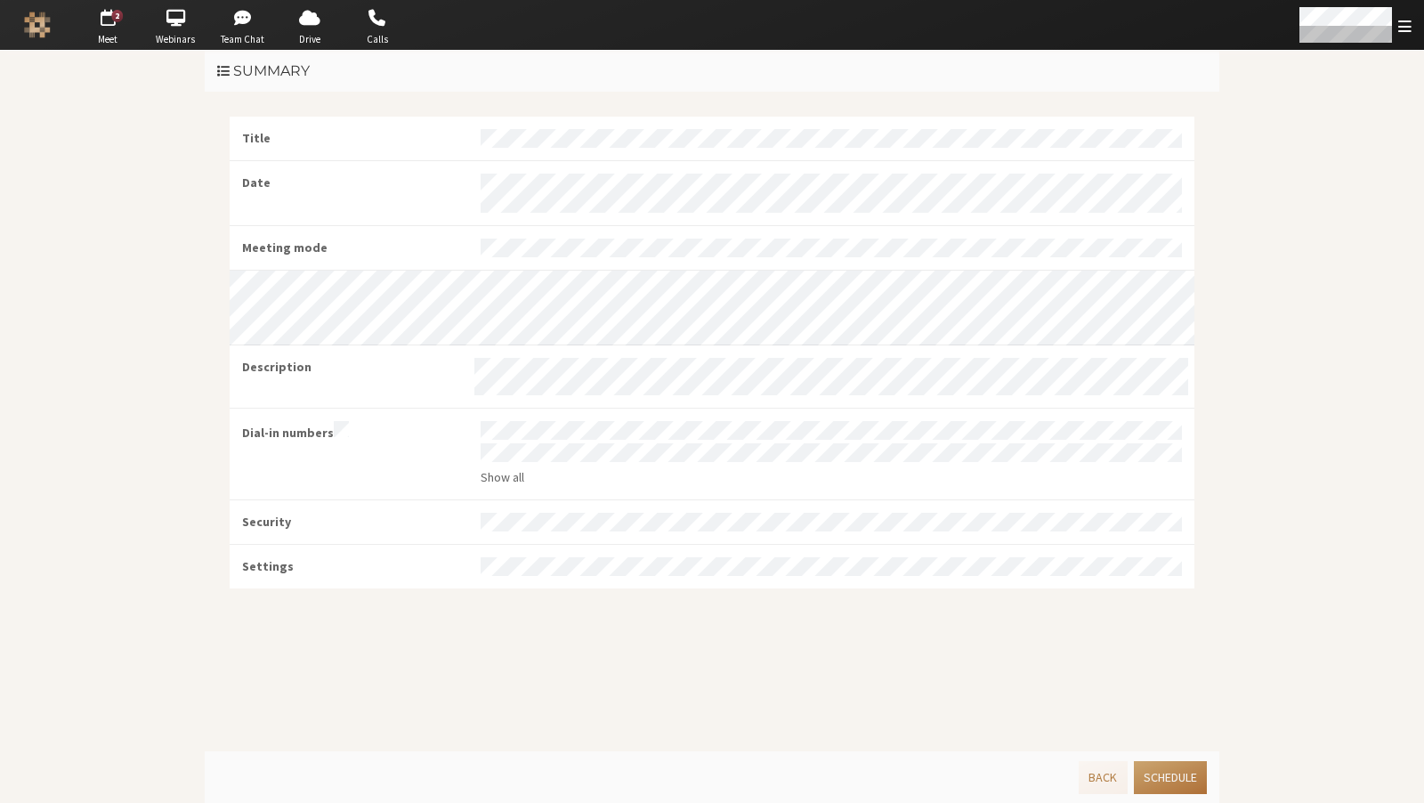
click at [1143, 774] on button "Schedule" at bounding box center [1170, 777] width 73 height 33
